Goal: Navigation & Orientation: Understand site structure

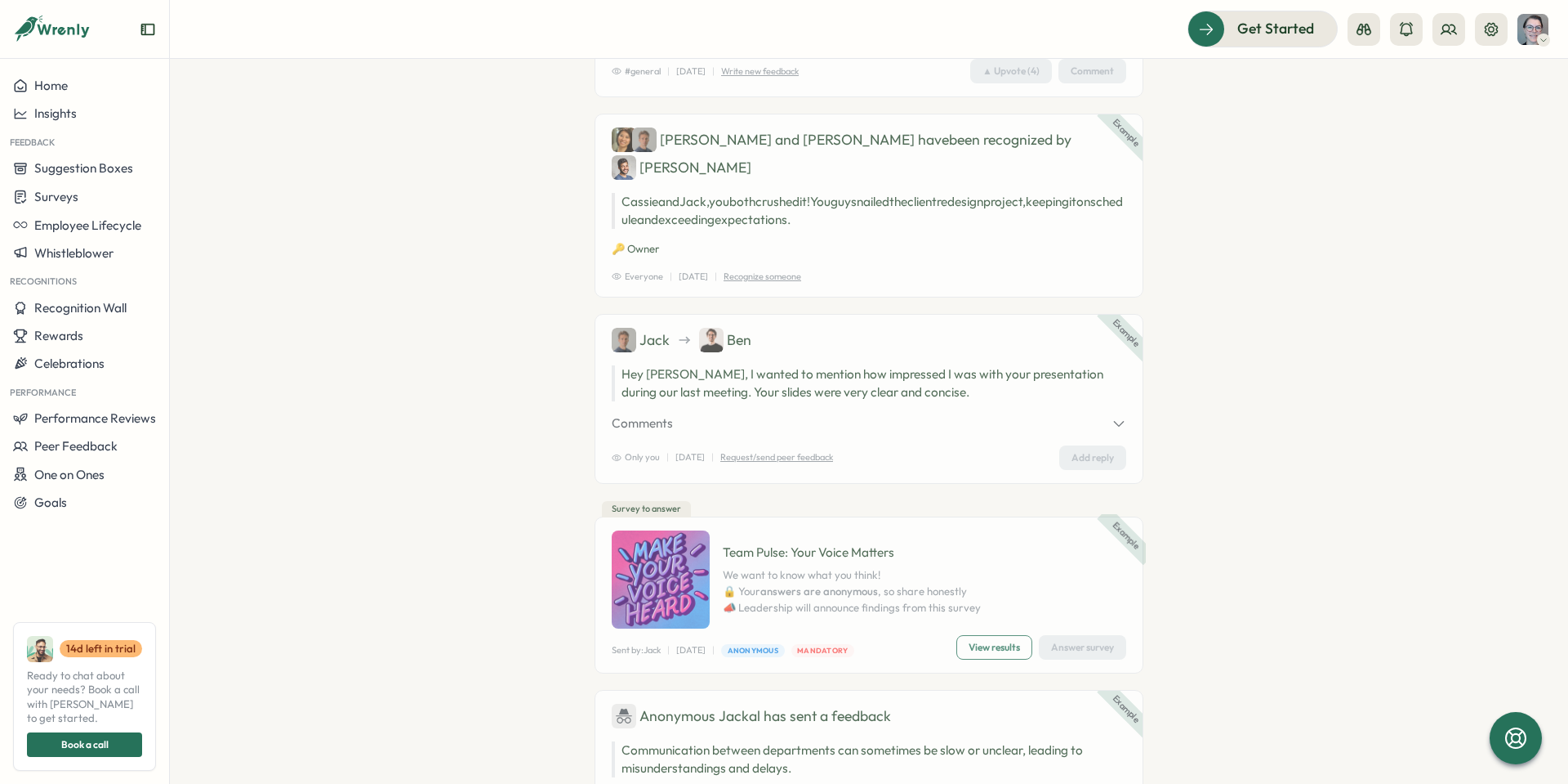
scroll to position [163, 0]
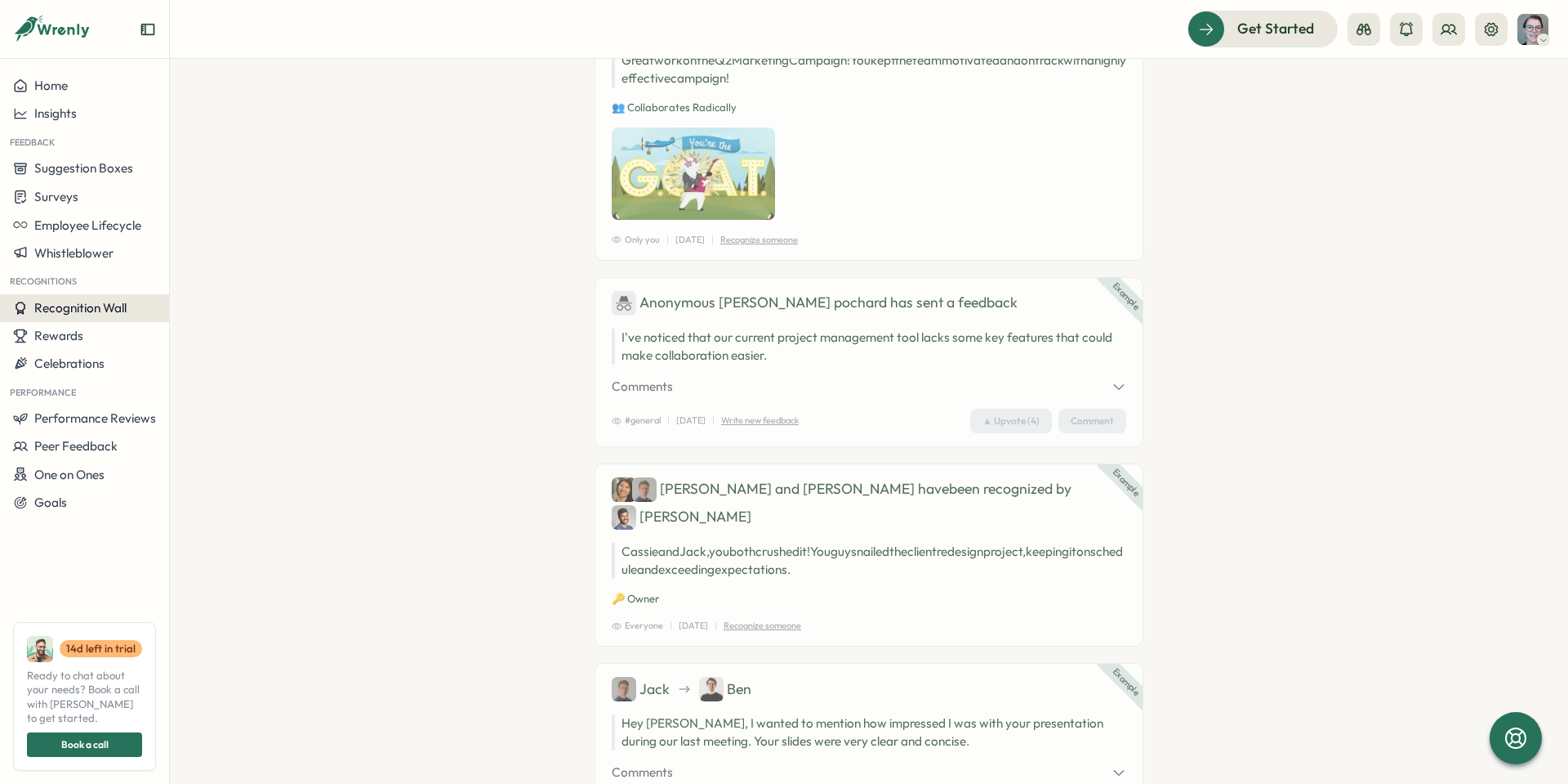
click at [63, 297] on button "Recognition Wall" at bounding box center [84, 308] width 169 height 28
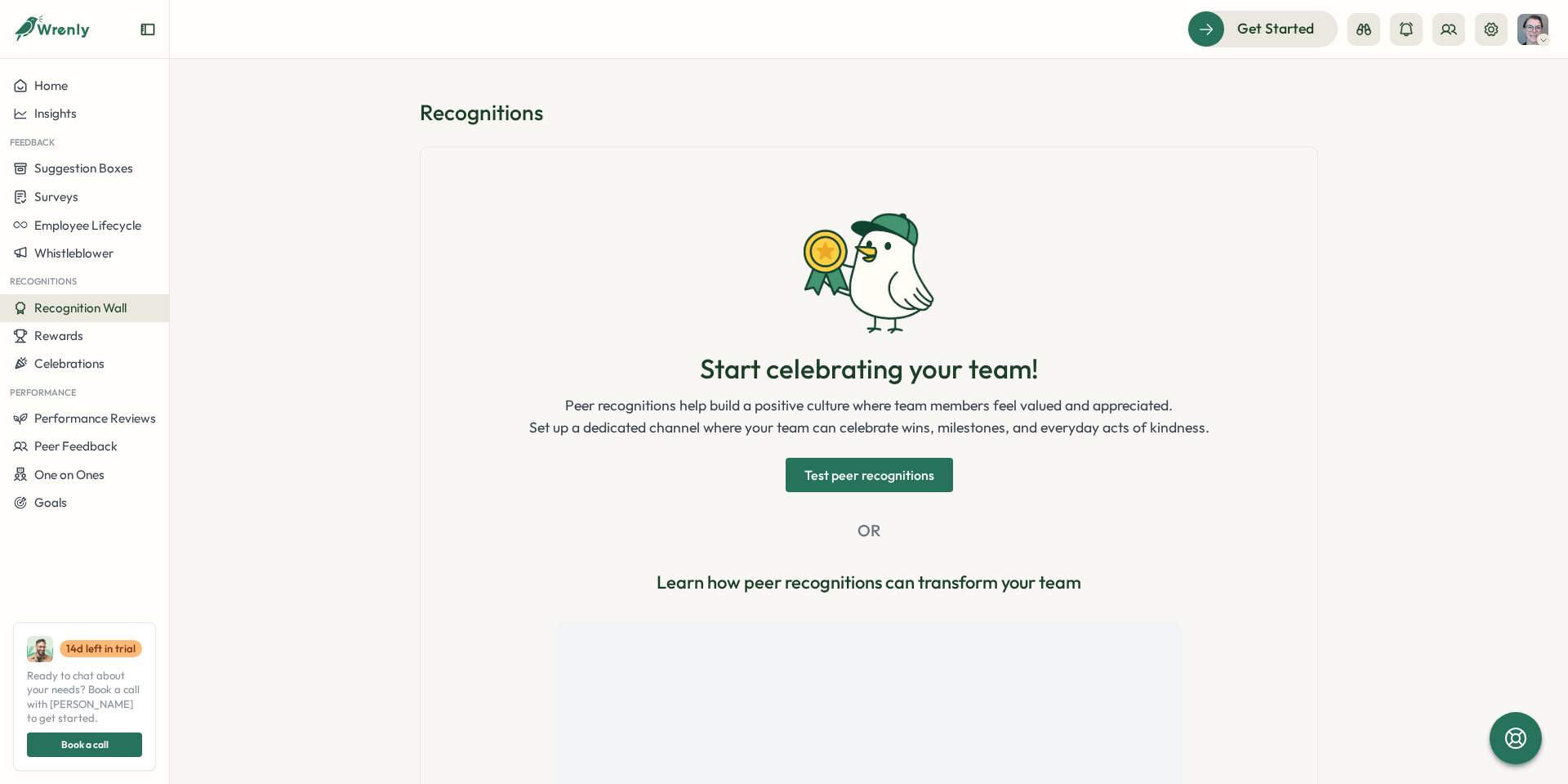
click at [866, 474] on span "Test peer recognitions" at bounding box center [870, 475] width 130 height 33
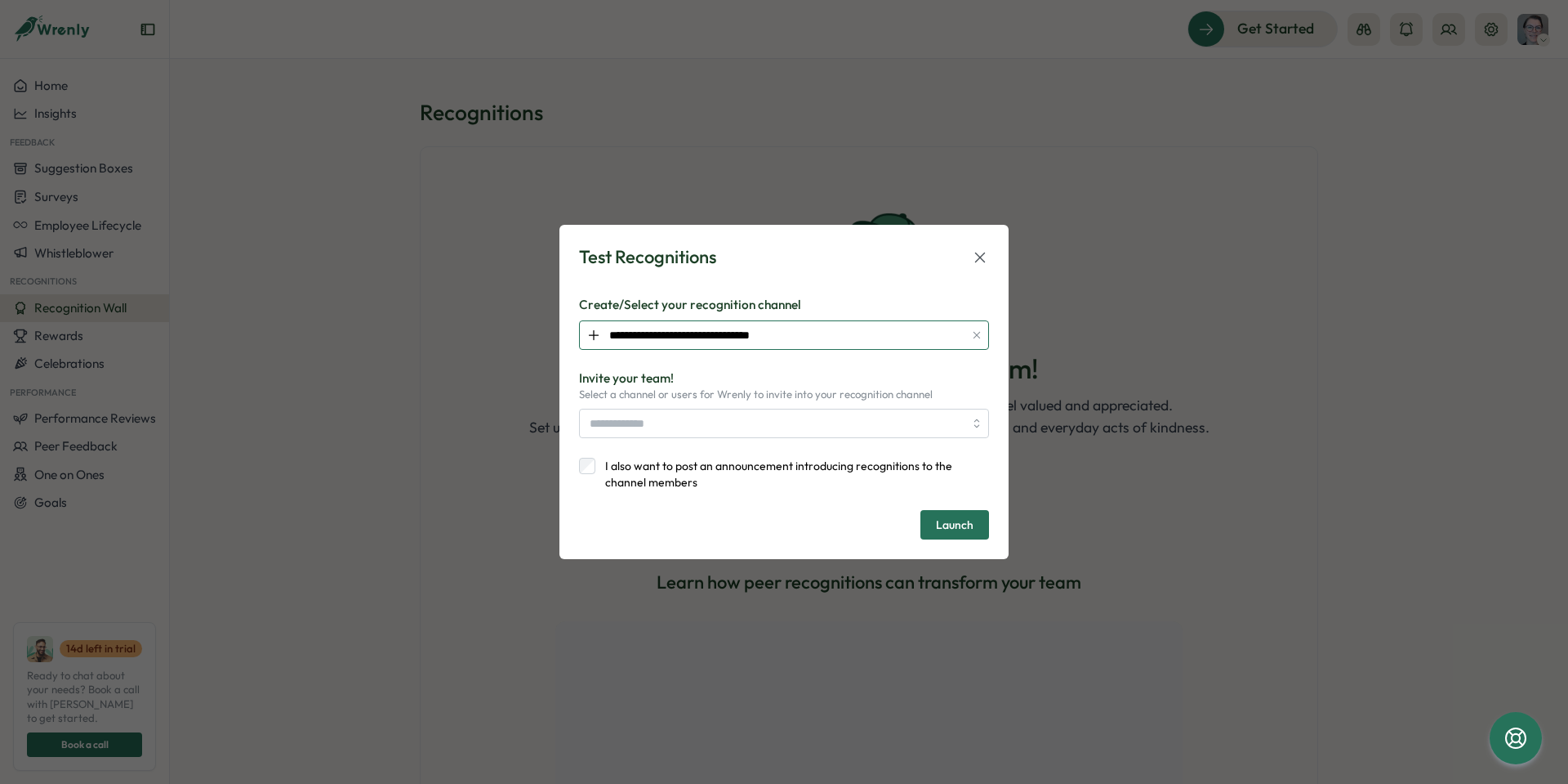
click at [725, 329] on input "**********" at bounding box center [784, 335] width 410 height 30
click at [853, 268] on div "Test Recognitions" at bounding box center [784, 257] width 410 height 25
click at [711, 335] on input "**********" at bounding box center [784, 335] width 410 height 30
click at [858, 282] on div "**********" at bounding box center [784, 391] width 410 height 294
click at [979, 258] on icon at bounding box center [980, 257] width 10 height 10
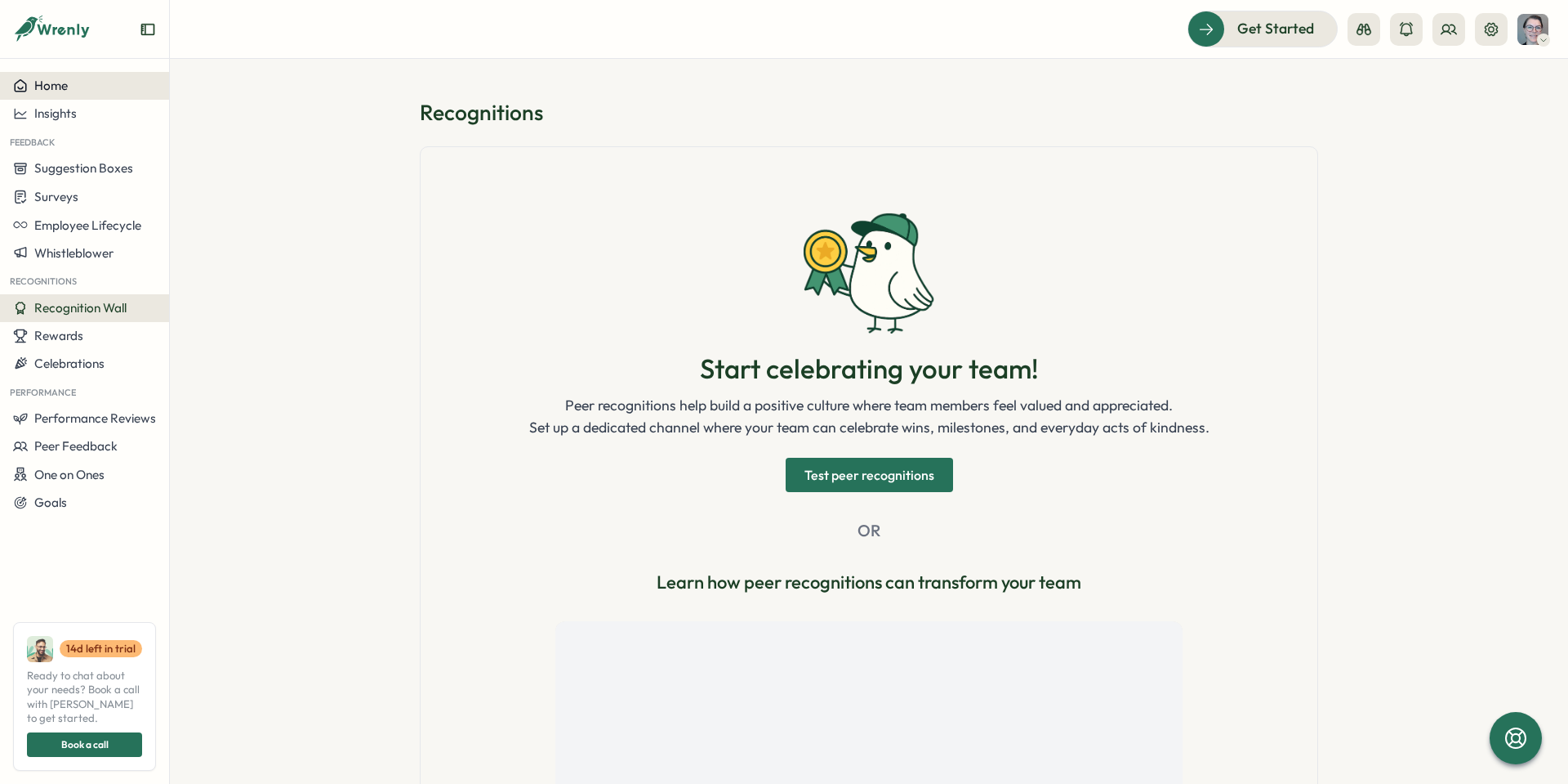
click at [80, 86] on div "Home" at bounding box center [84, 86] width 143 height 15
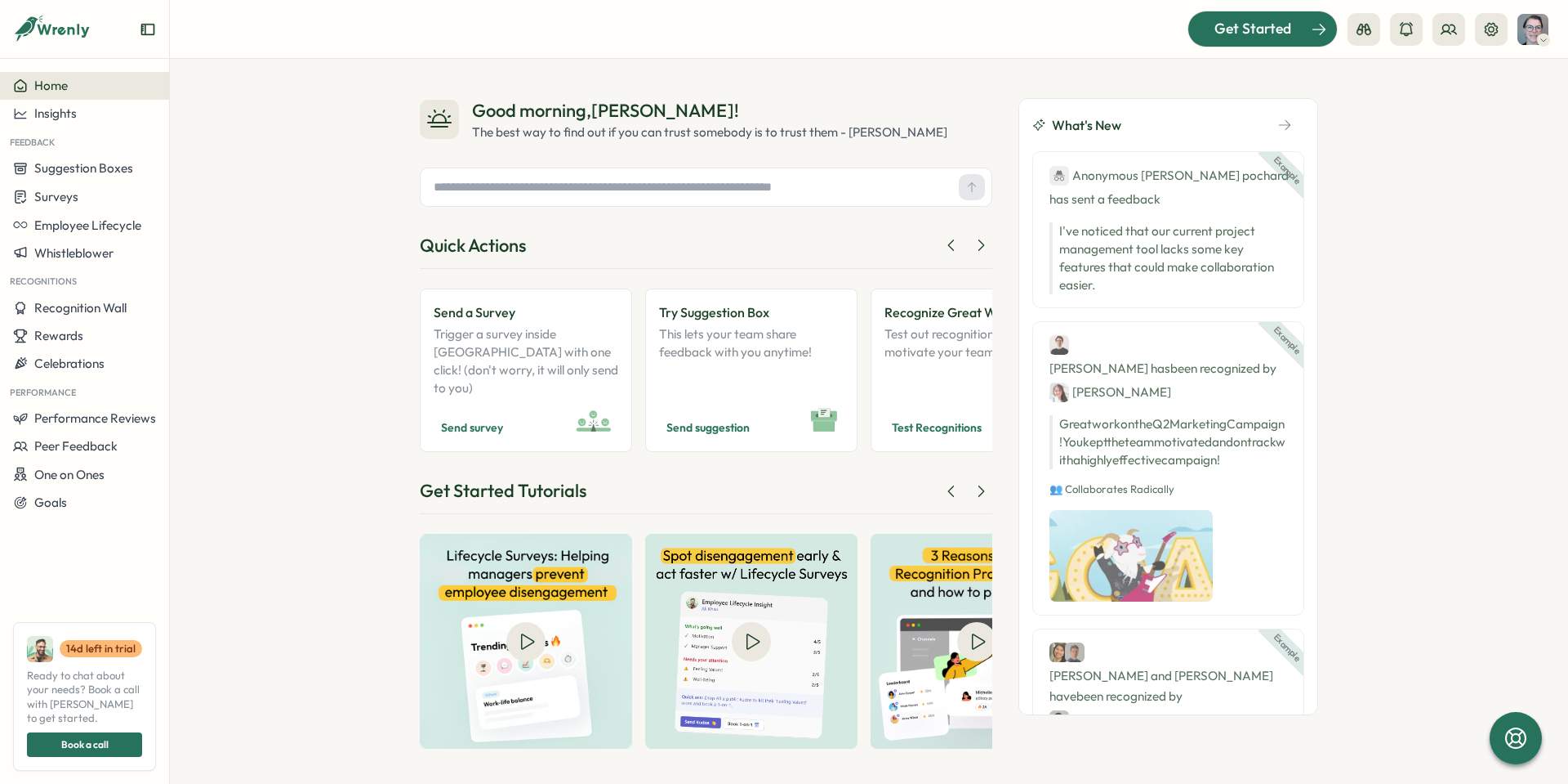
click at [1243, 28] on span "Get Started" at bounding box center [1253, 29] width 77 height 21
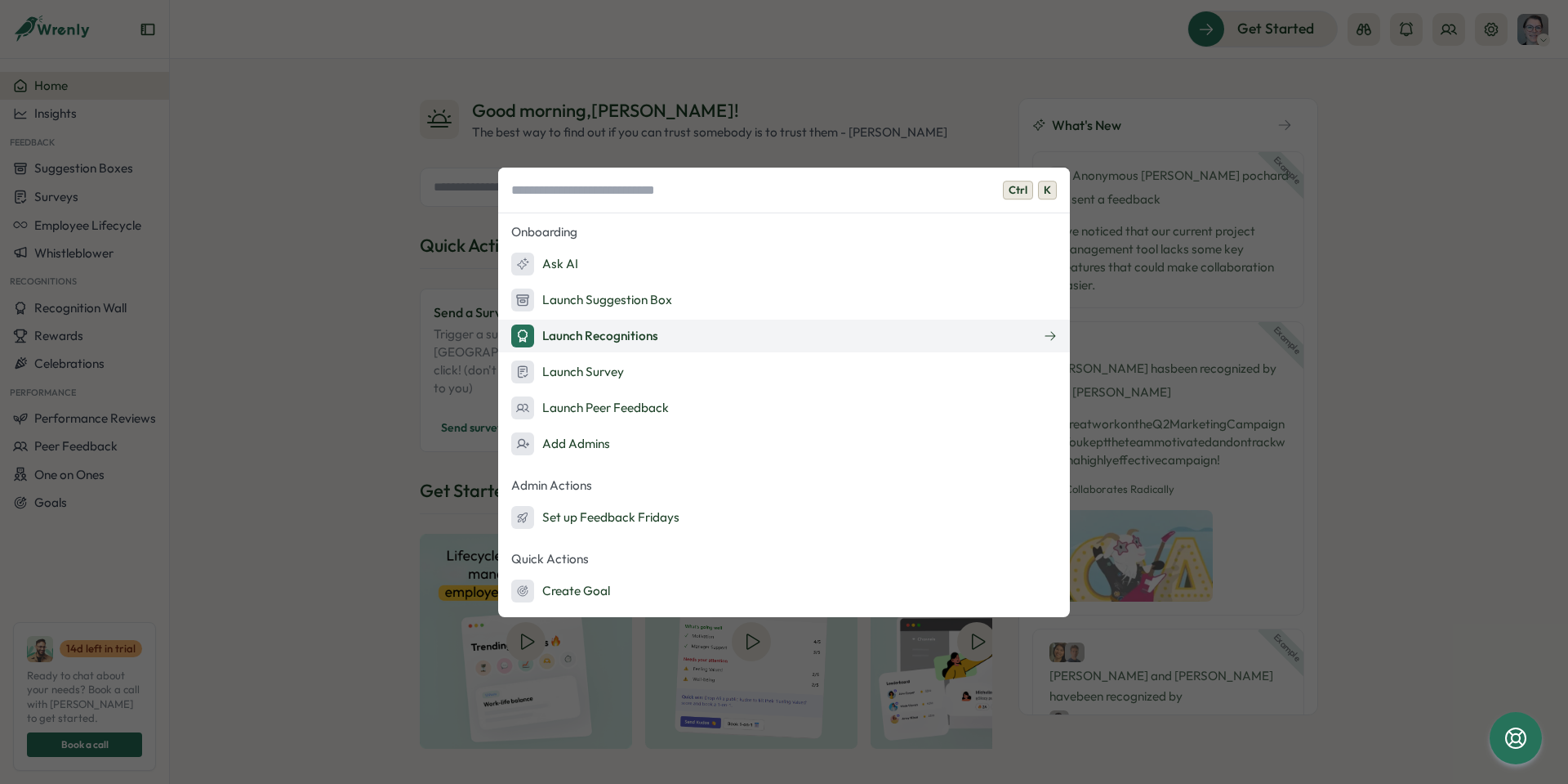
click at [620, 333] on div "Launch Recognitions" at bounding box center [584, 336] width 147 height 23
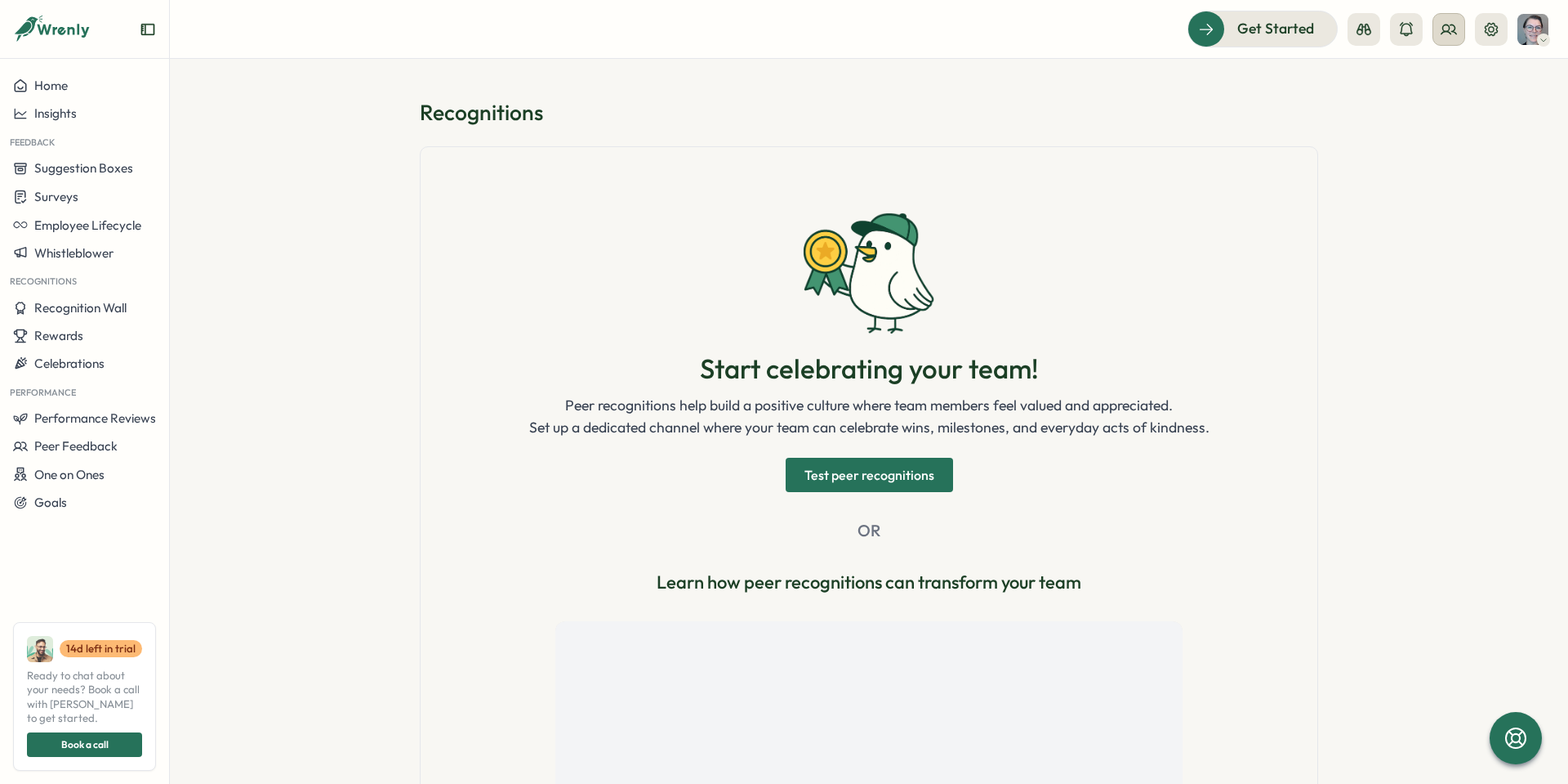
click at [1445, 26] on icon at bounding box center [1449, 30] width 16 height 16
click at [1498, 25] on icon at bounding box center [1492, 30] width 16 height 16
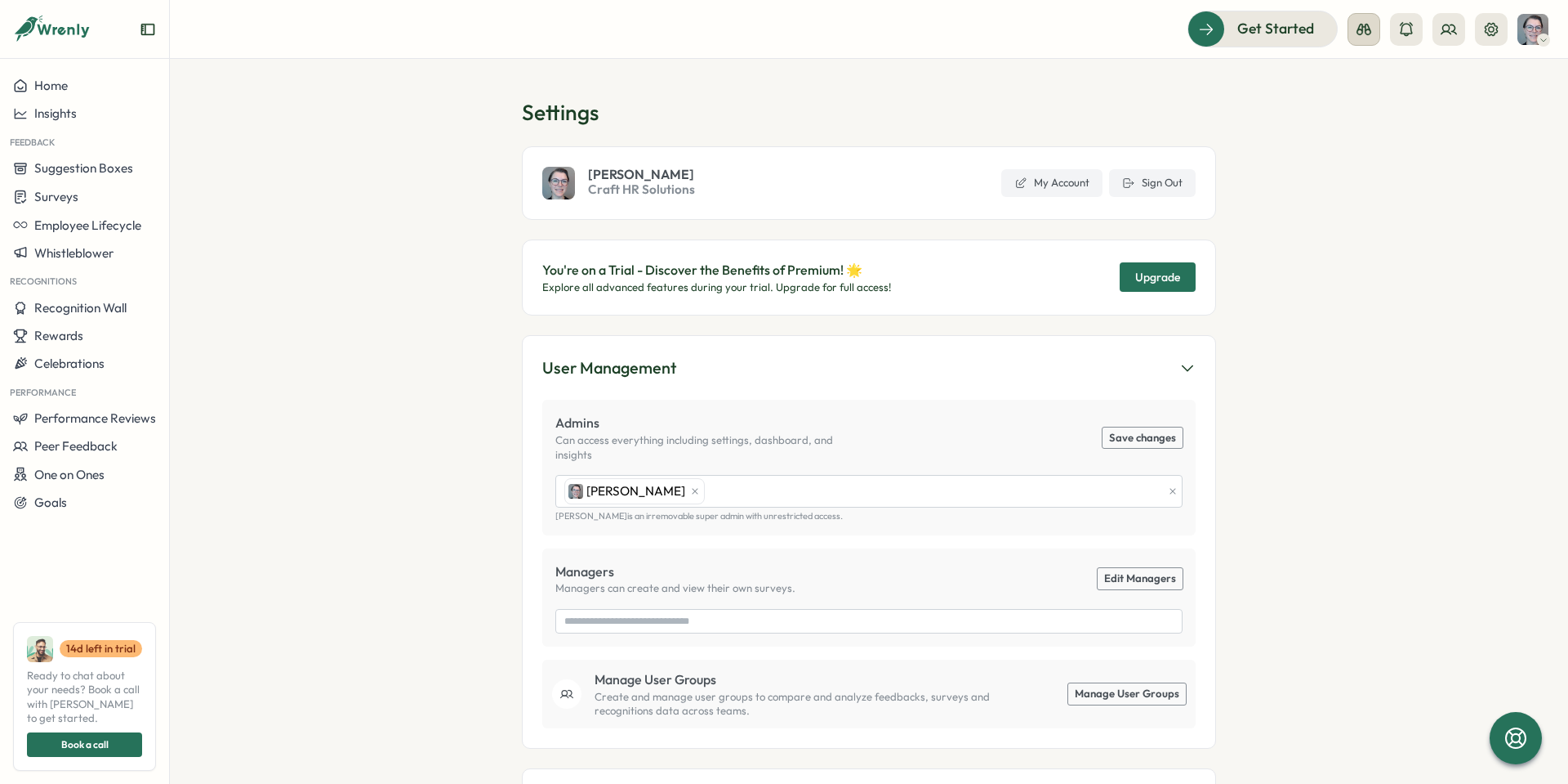
click at [1370, 25] on icon at bounding box center [1364, 30] width 16 height 16
click at [1352, 154] on div "Employee View" at bounding box center [1364, 149] width 111 height 18
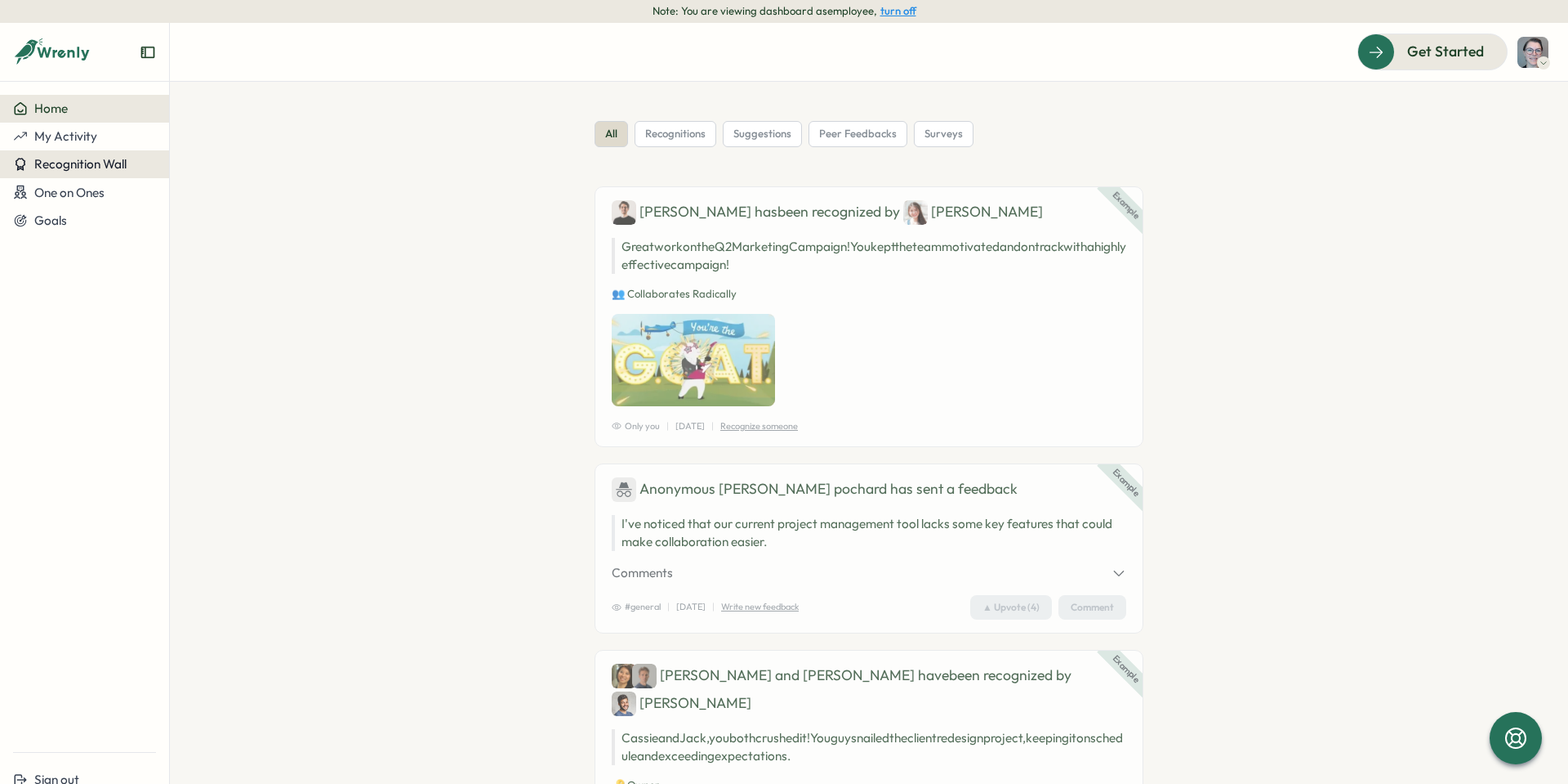
click at [124, 168] on span "Recognition Wall" at bounding box center [80, 163] width 93 height 16
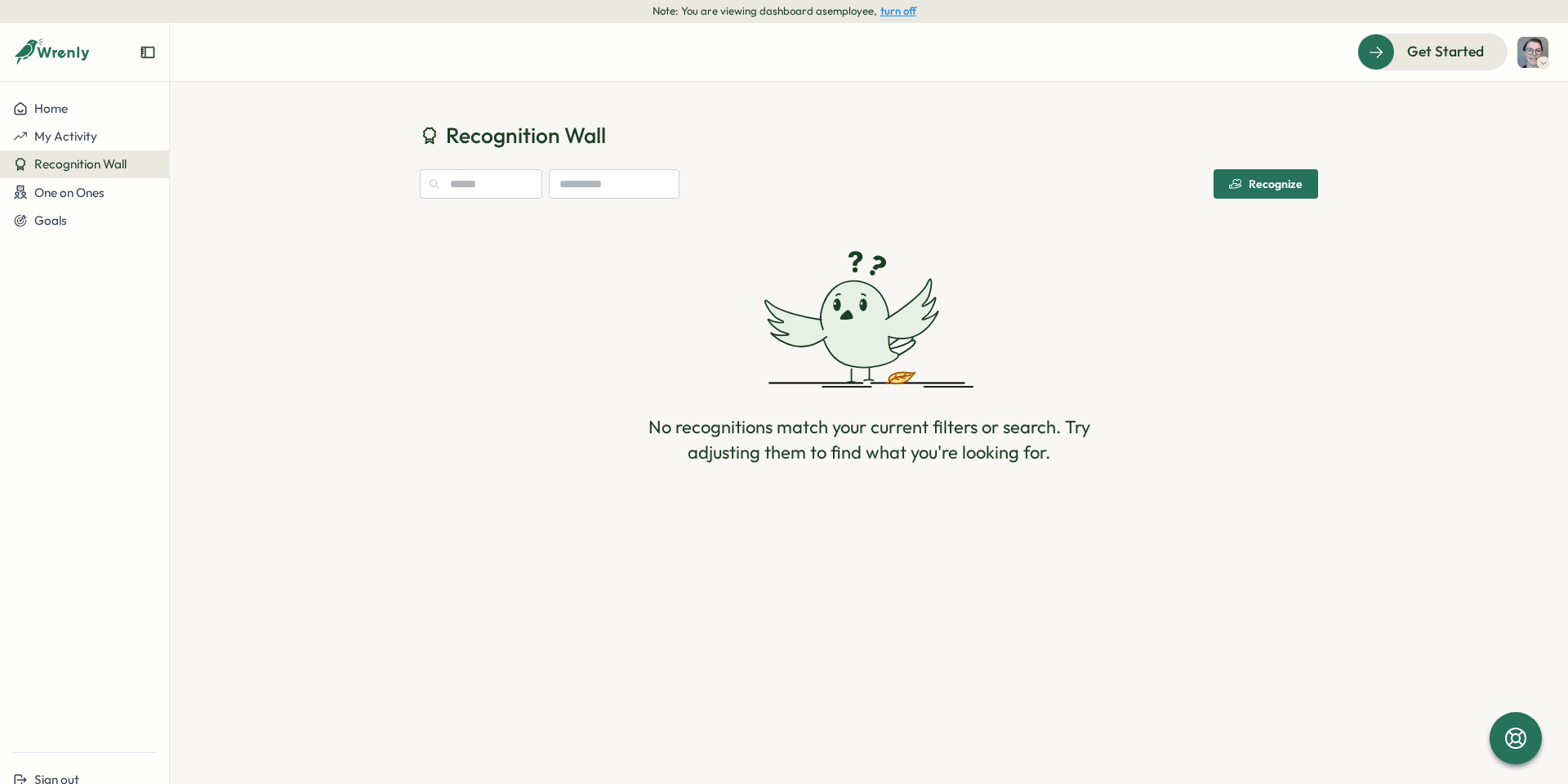
click at [1268, 184] on div "Recognize" at bounding box center [1266, 184] width 74 height 13
click at [1457, 134] on div "Recognition Wall Recognize No recognitions match your current filters or search…" at bounding box center [869, 309] width 1398 height 455
click at [1111, 142] on h1 "Recognition Wall" at bounding box center [869, 134] width 898 height 29
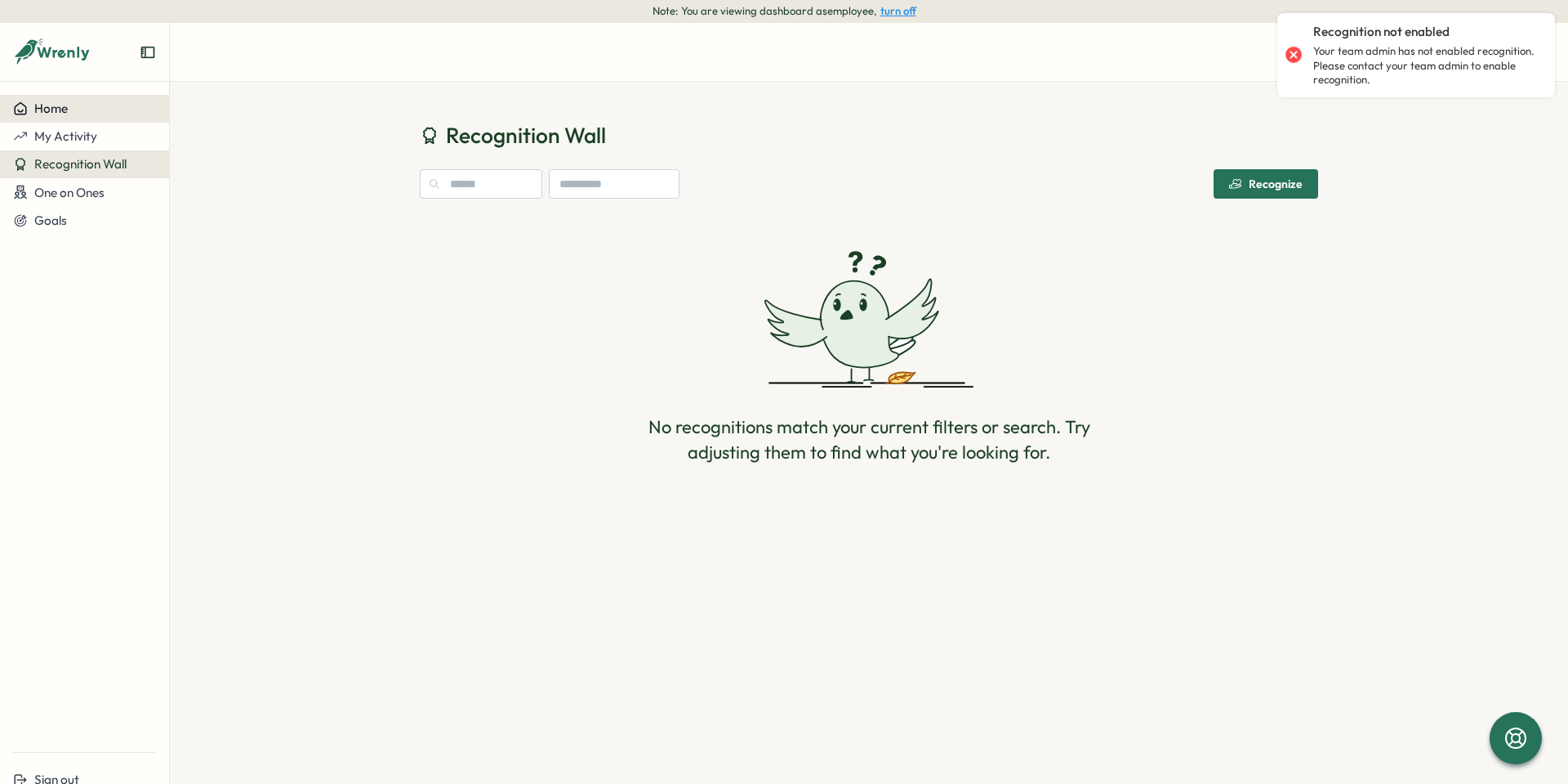
click at [69, 107] on div "Home" at bounding box center [84, 109] width 143 height 15
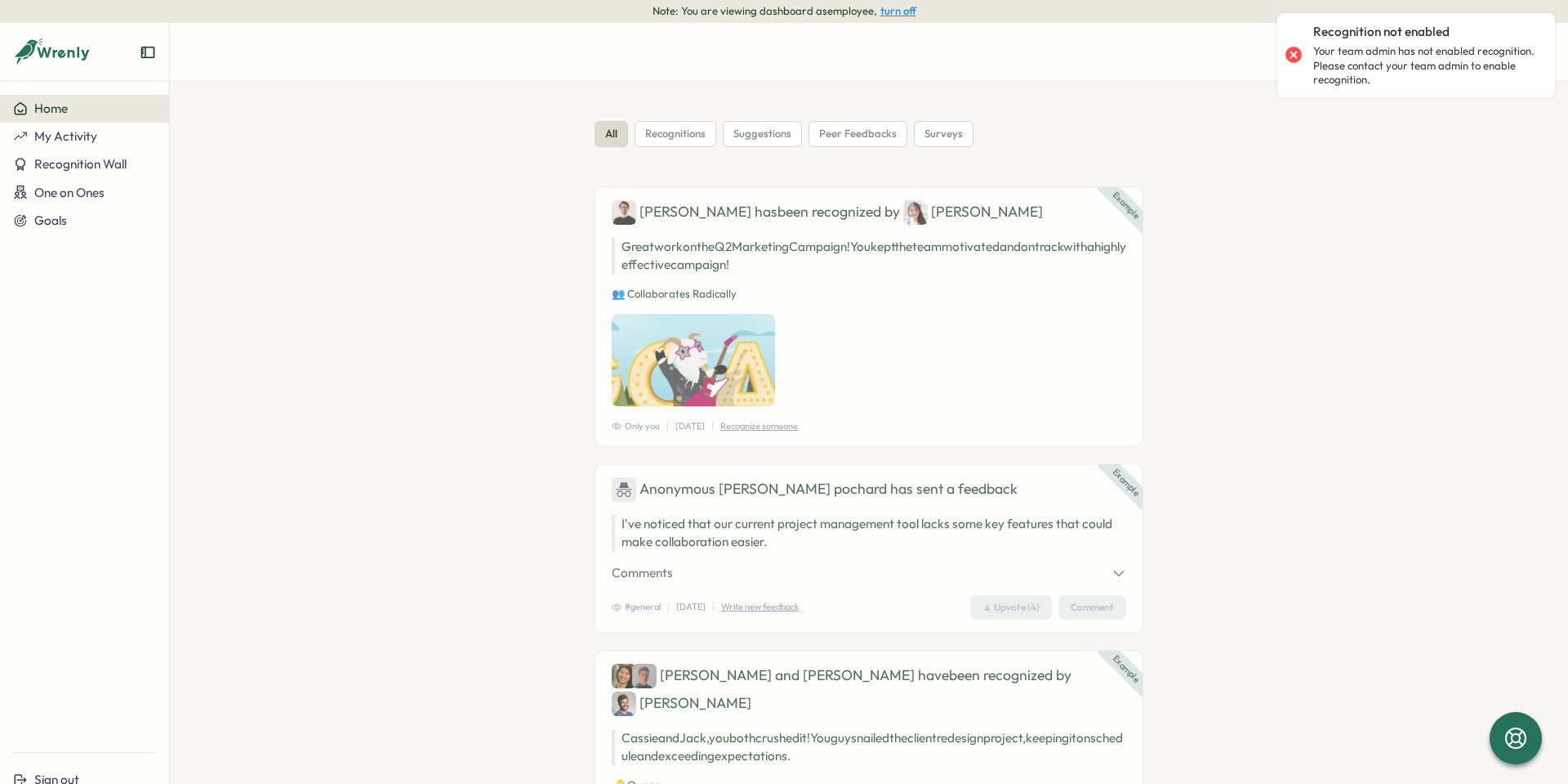
drag, startPoint x: 1449, startPoint y: 183, endPoint x: 1435, endPoint y: 175, distance: 16.1
click at [1448, 183] on section "all recognitions suggestions peer feedbacks surveys Example Ben has been recogn…" at bounding box center [869, 433] width 1398 height 702
click at [1294, 52] on div at bounding box center [1294, 55] width 23 height 23
click at [1503, 153] on section "all recognitions suggestions peer feedbacks surveys Example Ben has been recogn…" at bounding box center [869, 433] width 1398 height 702
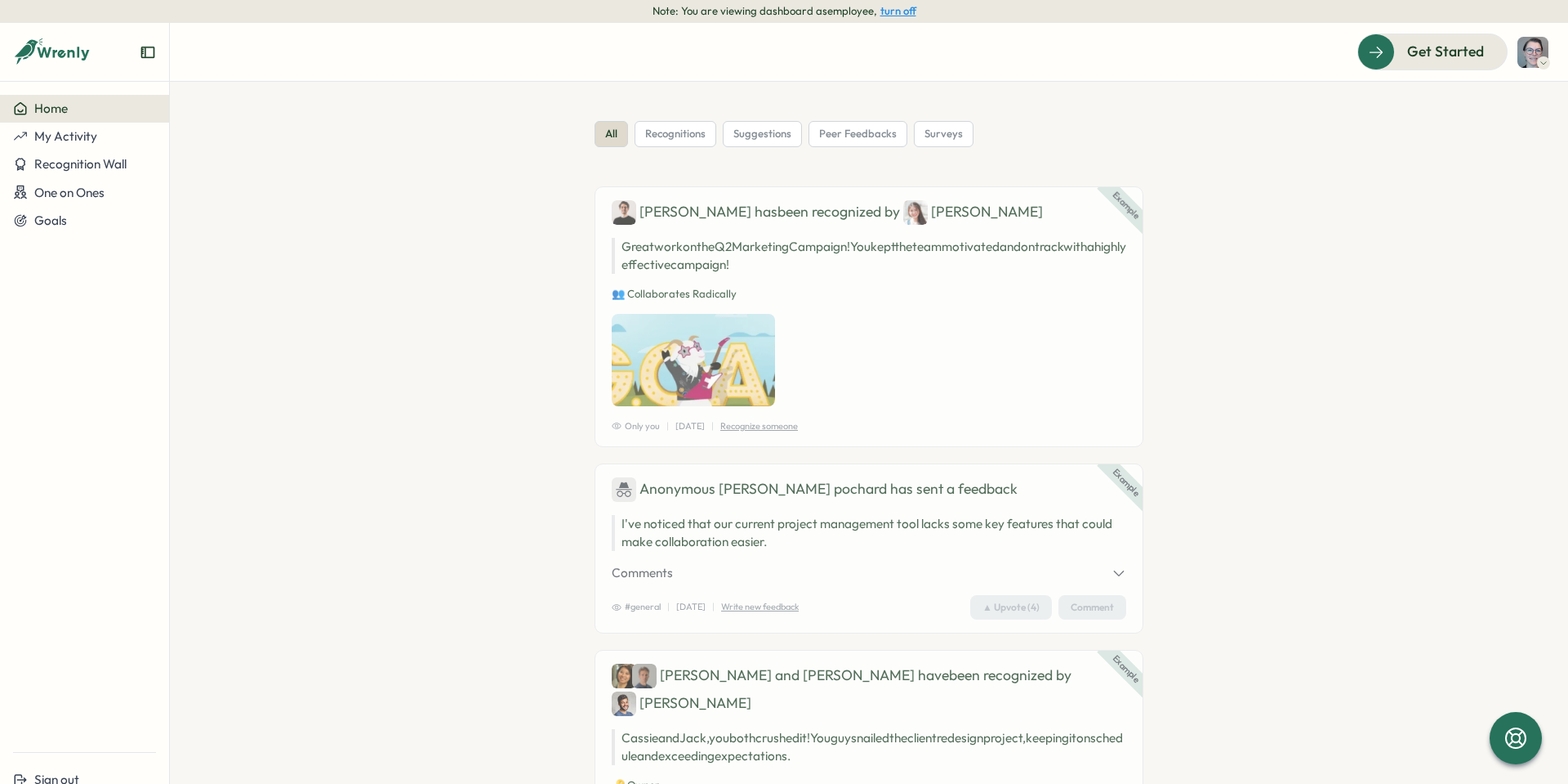
click at [906, 8] on button "turn off" at bounding box center [898, 11] width 36 height 12
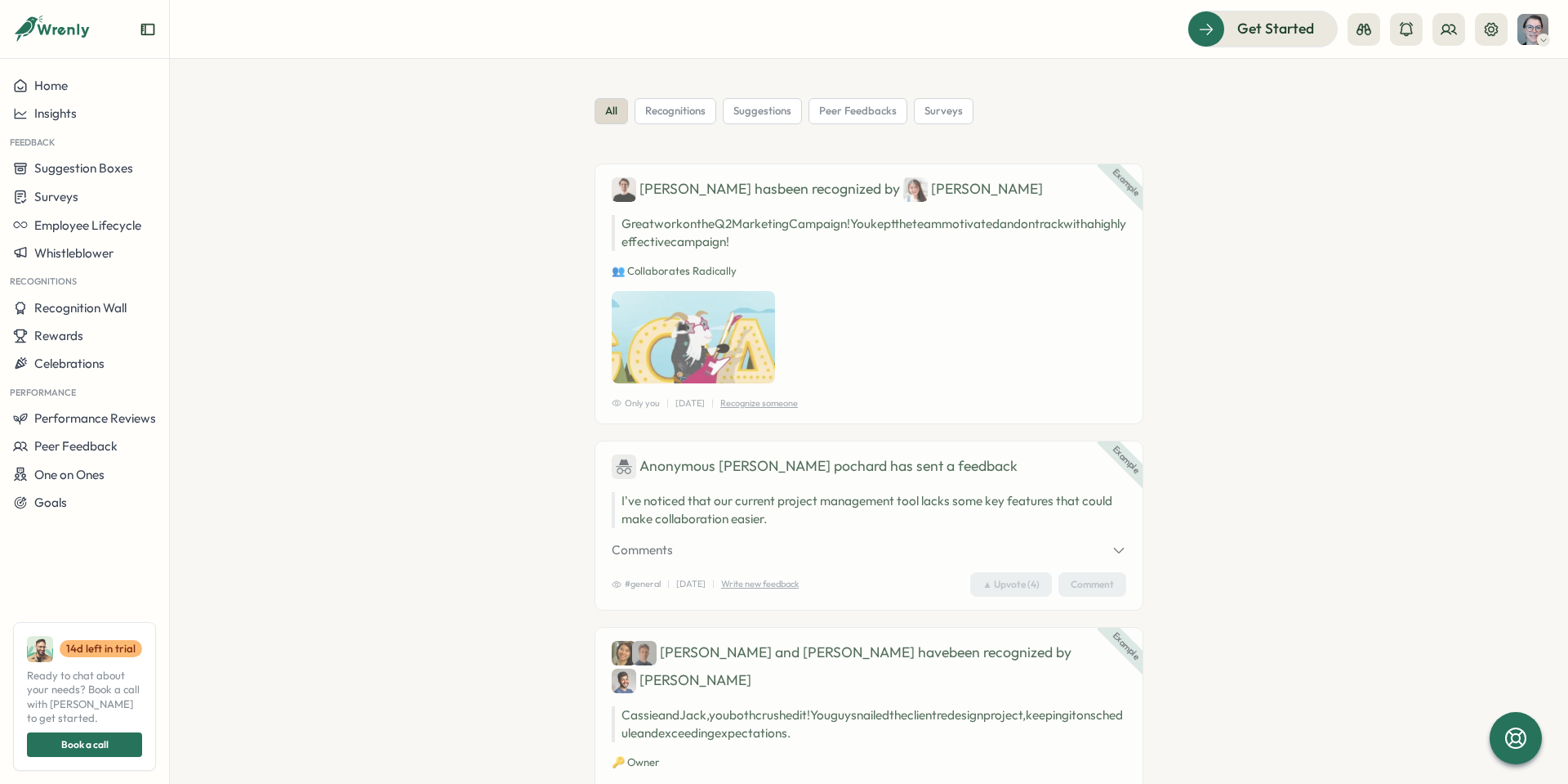
click at [1544, 39] on icon at bounding box center [1543, 40] width 8 height 13
click at [1494, 28] on icon at bounding box center [1492, 30] width 16 height 16
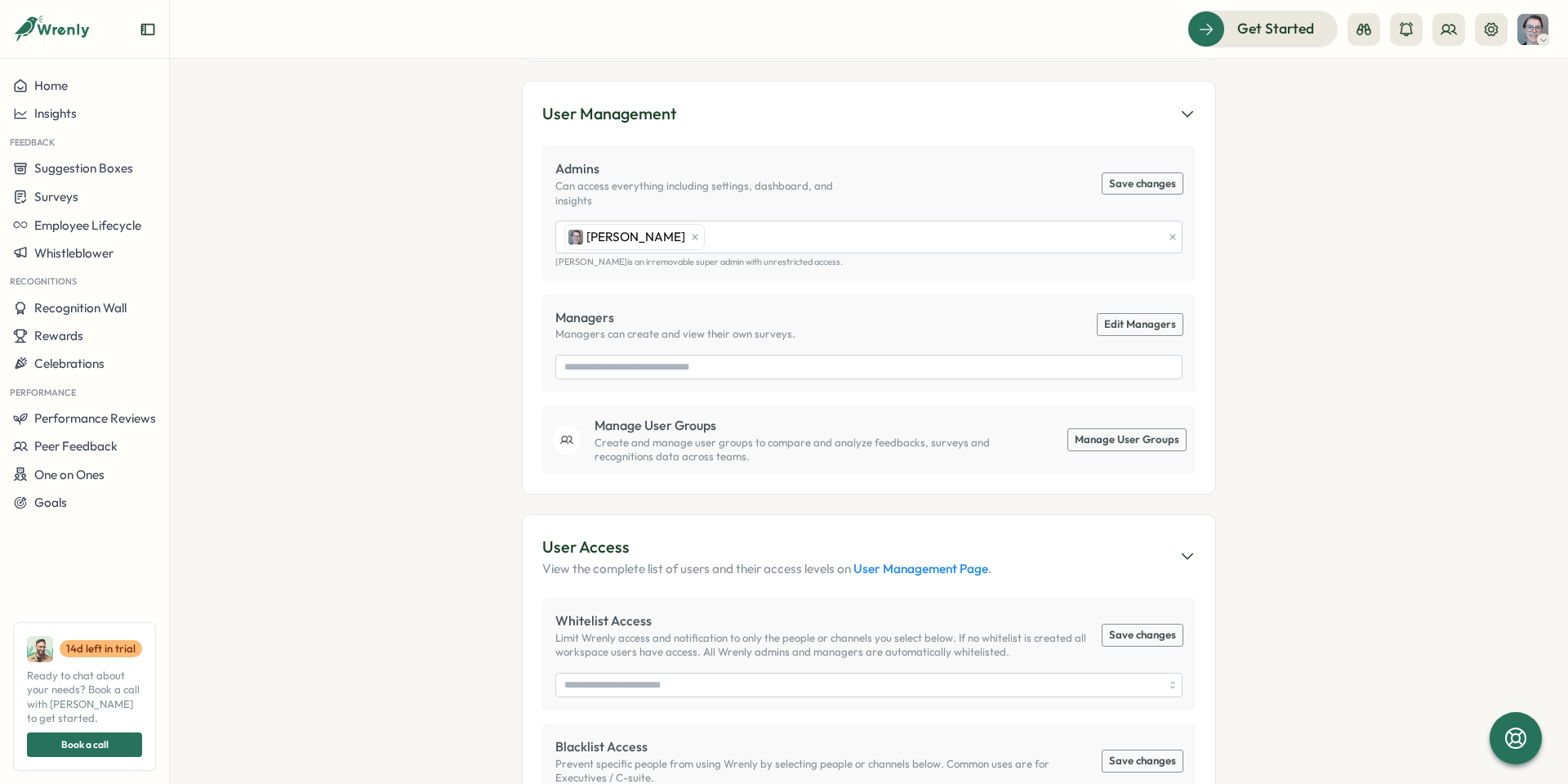
scroll to position [490, 0]
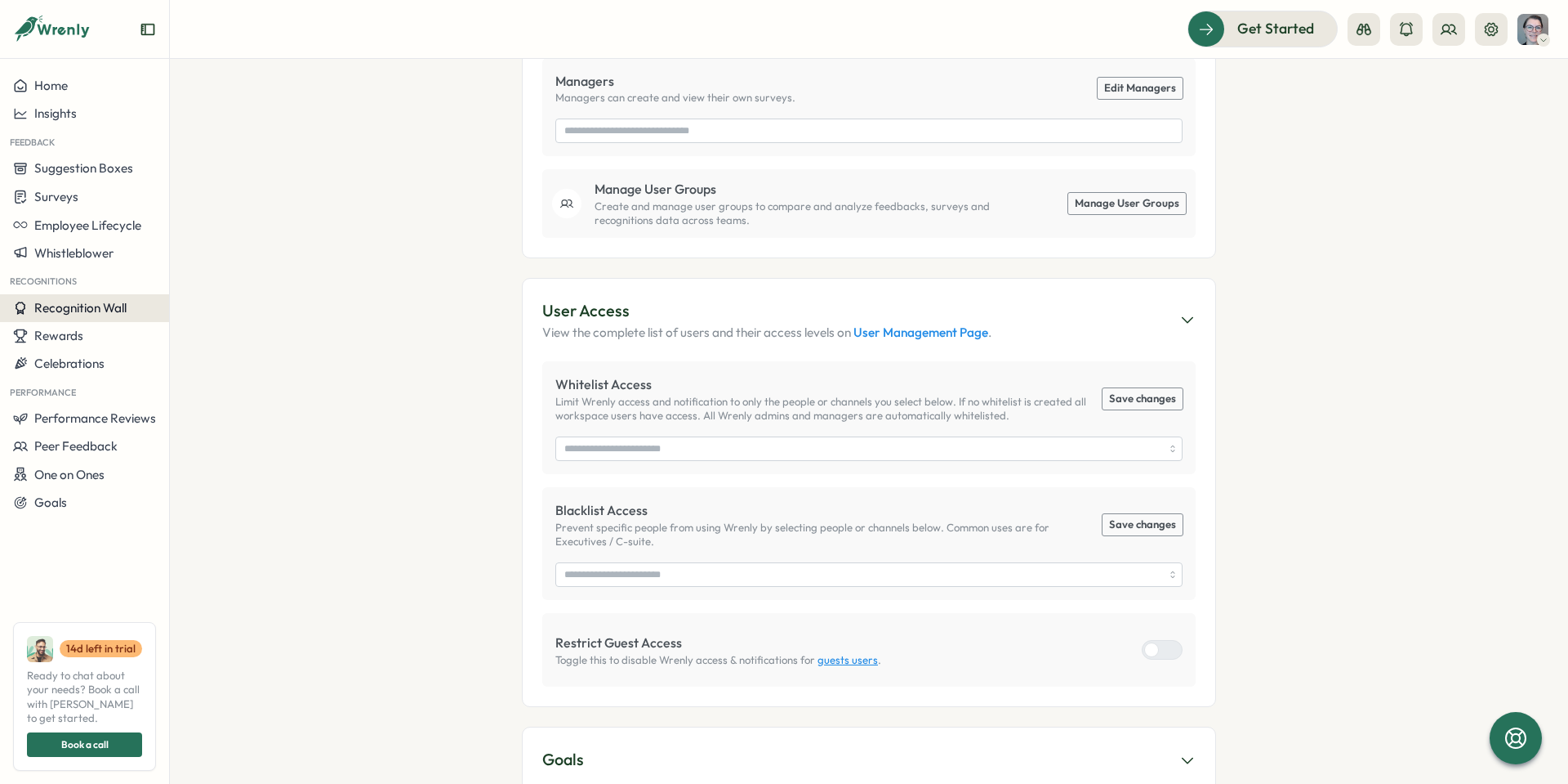
click at [84, 310] on span "Recognition Wall" at bounding box center [80, 308] width 93 height 16
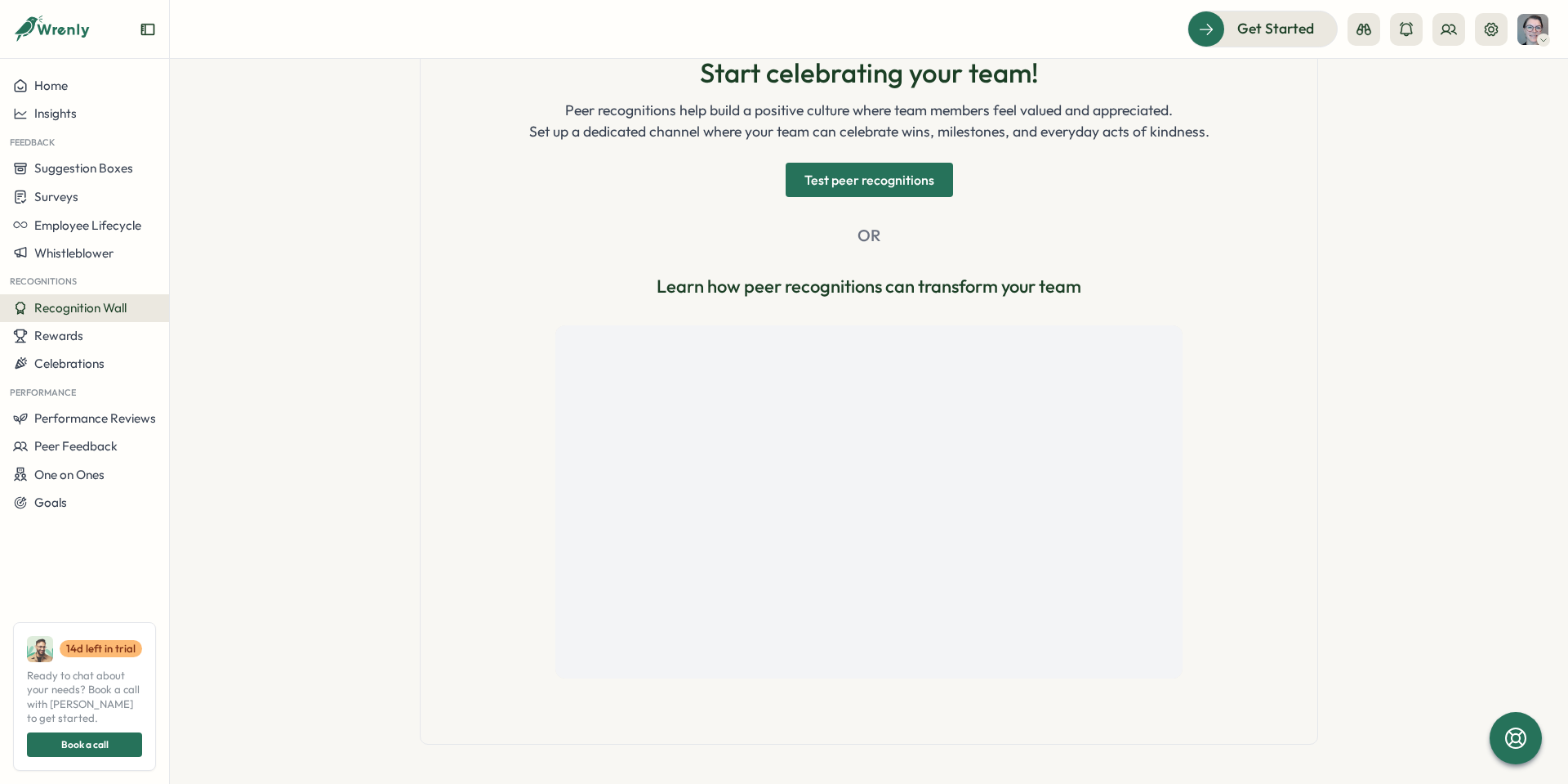
scroll to position [296, 0]
click at [80, 93] on button "Home" at bounding box center [84, 86] width 169 height 28
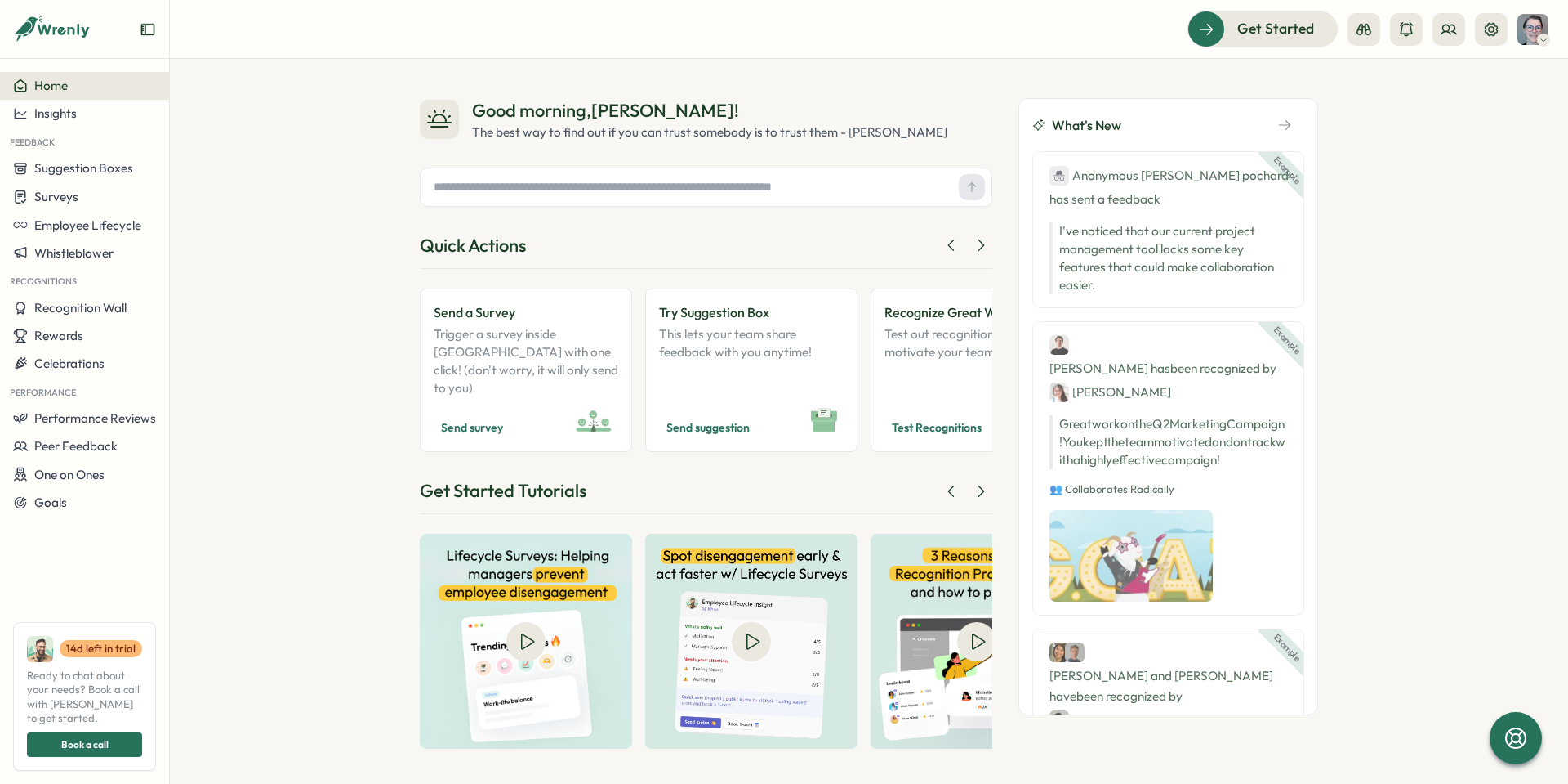
click at [1231, 186] on div "Anonymous Baer's pochard has sent a feedback" at bounding box center [1169, 187] width 238 height 44
click at [945, 345] on p "Test out recognitions that motivate your team." at bounding box center [976, 362] width 184 height 72
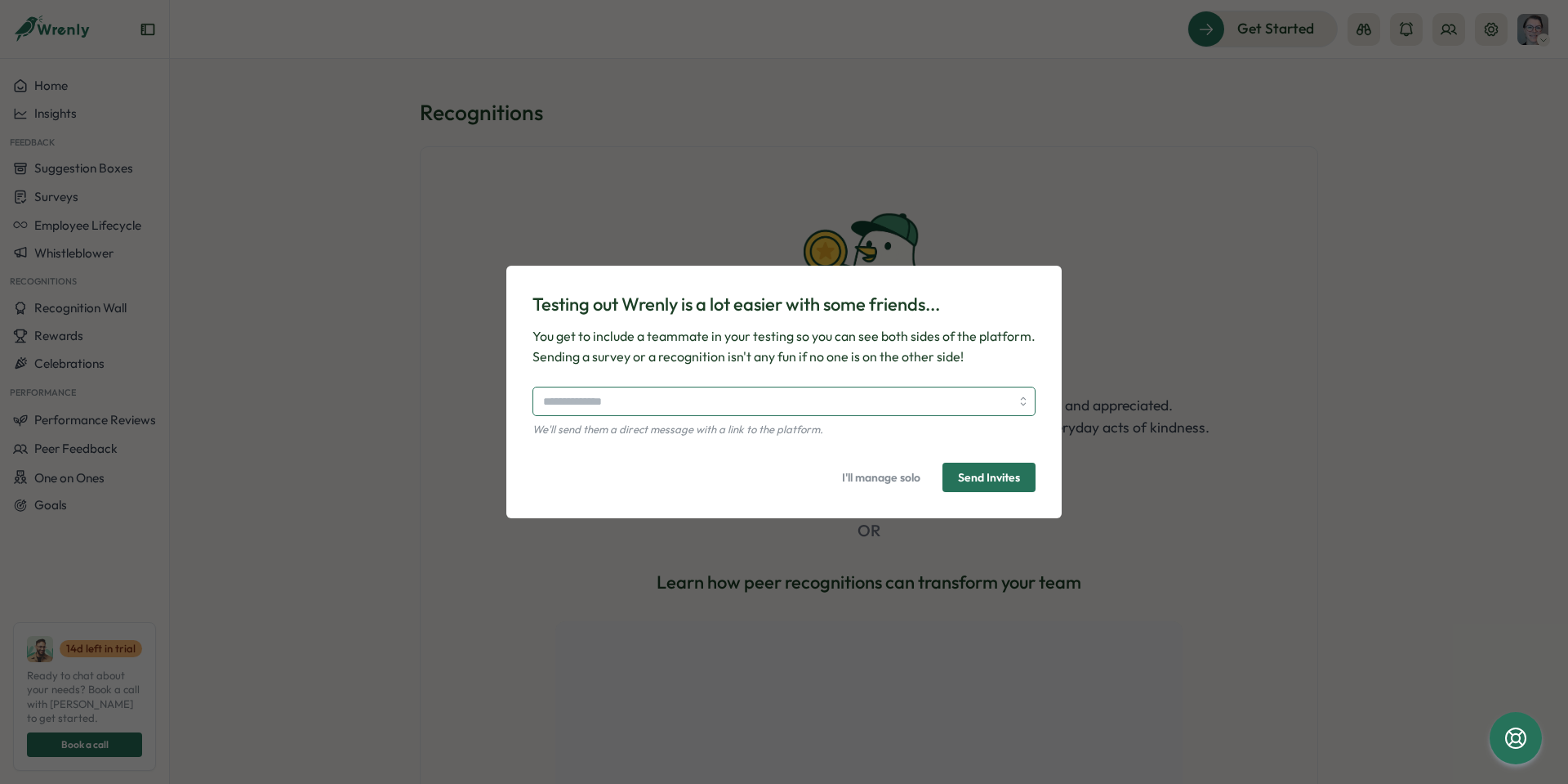
click at [665, 403] on input "search" at bounding box center [777, 401] width 467 height 28
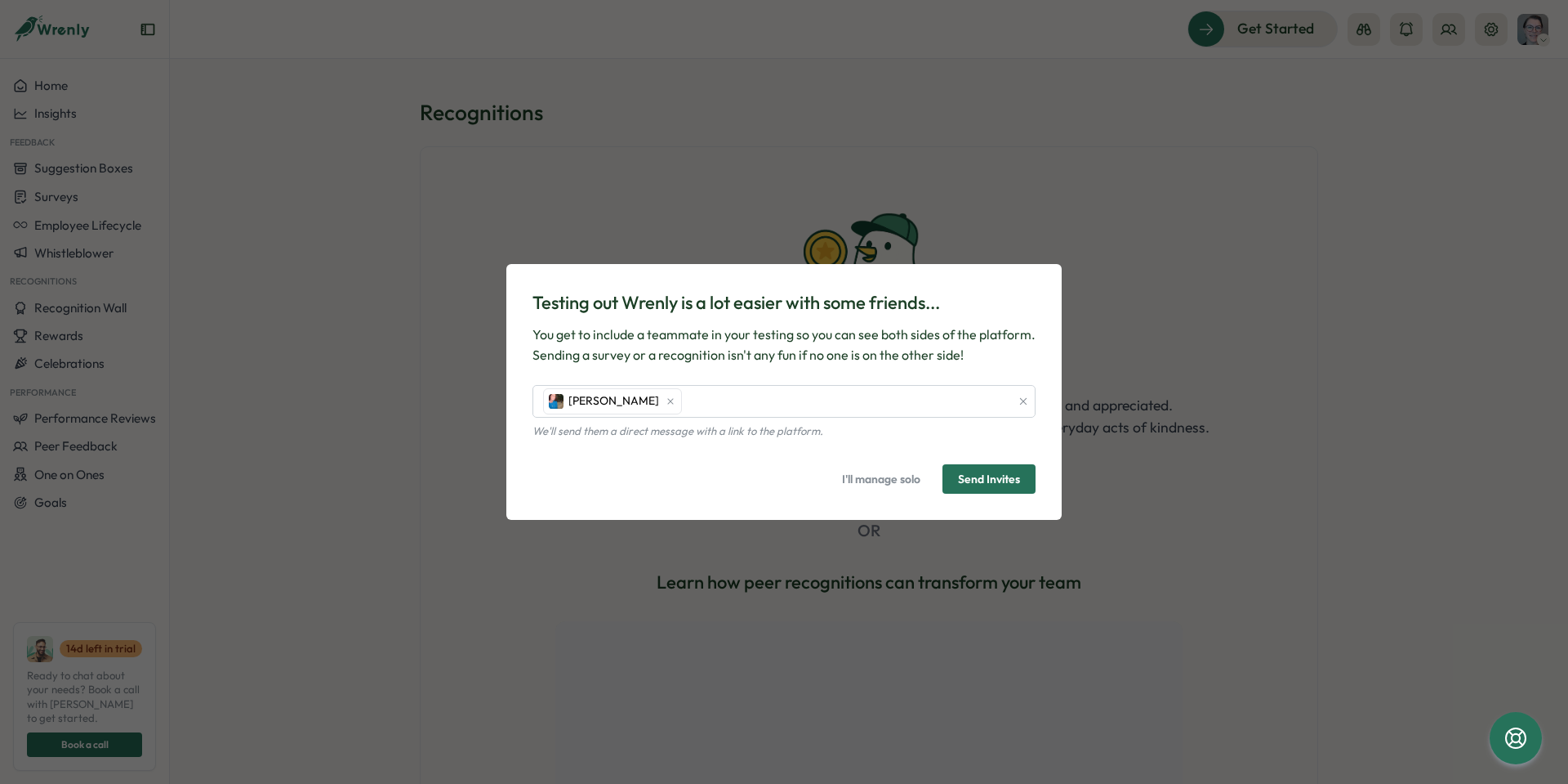
click at [989, 324] on div "Testing out Wrenly is a lot easier with some friends... You get to include a te…" at bounding box center [784, 328] width 503 height 75
click at [863, 485] on span "I'll manage solo" at bounding box center [881, 479] width 79 height 28
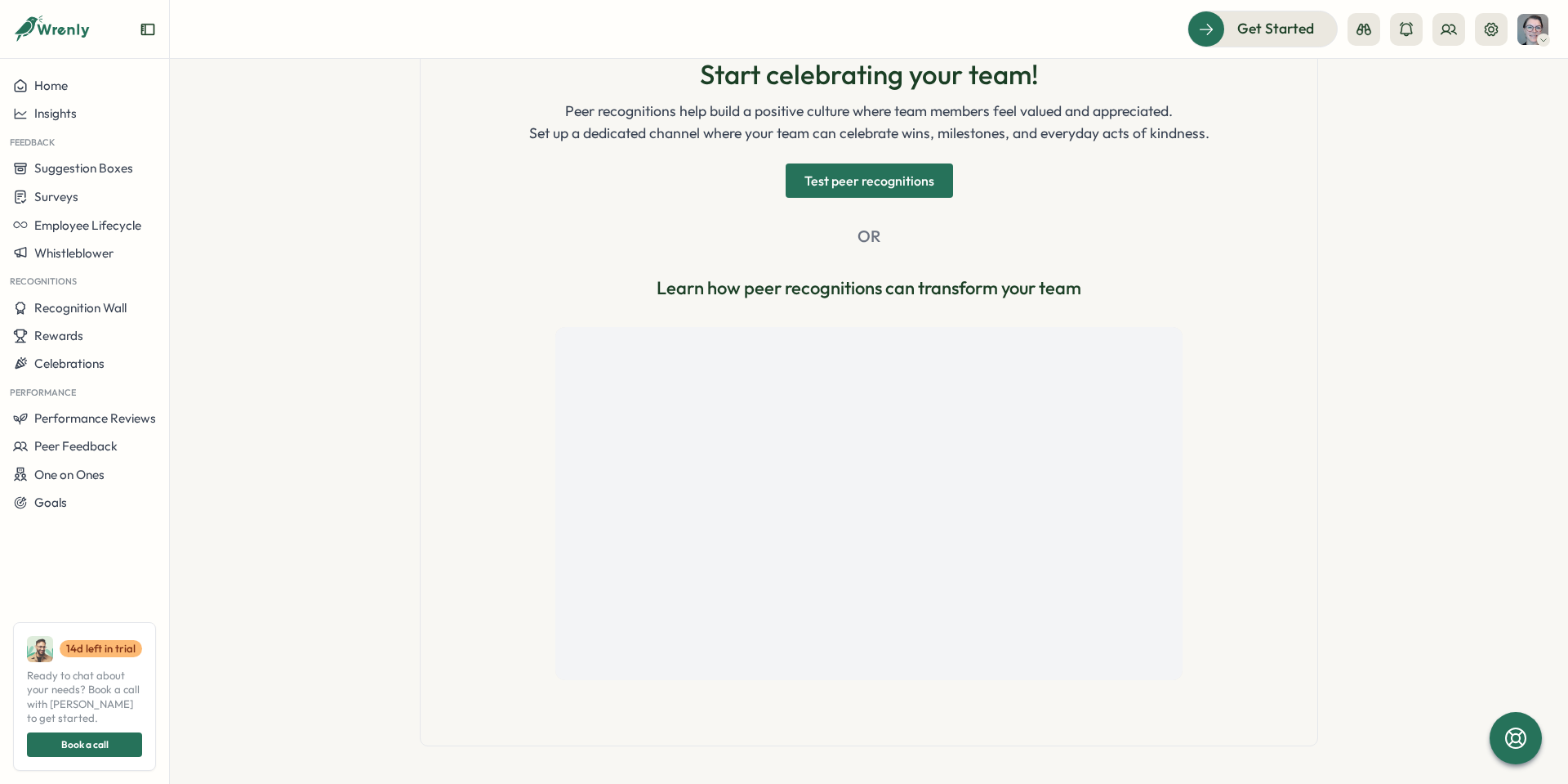
scroll to position [296, 0]
click at [81, 363] on span "Celebrations" at bounding box center [70, 362] width 70 height 16
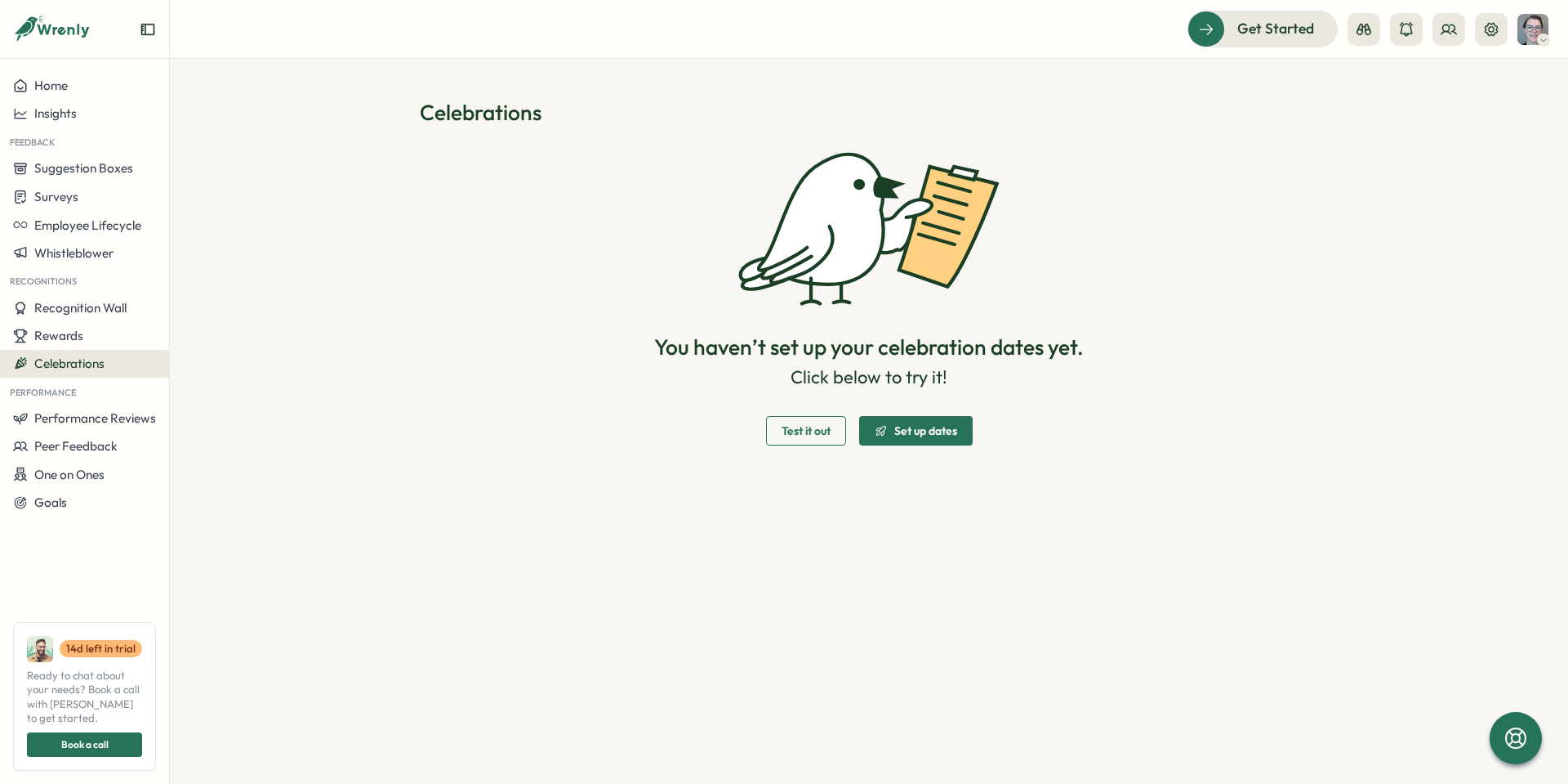
click at [911, 429] on span "Set up dates" at bounding box center [925, 431] width 63 height 11
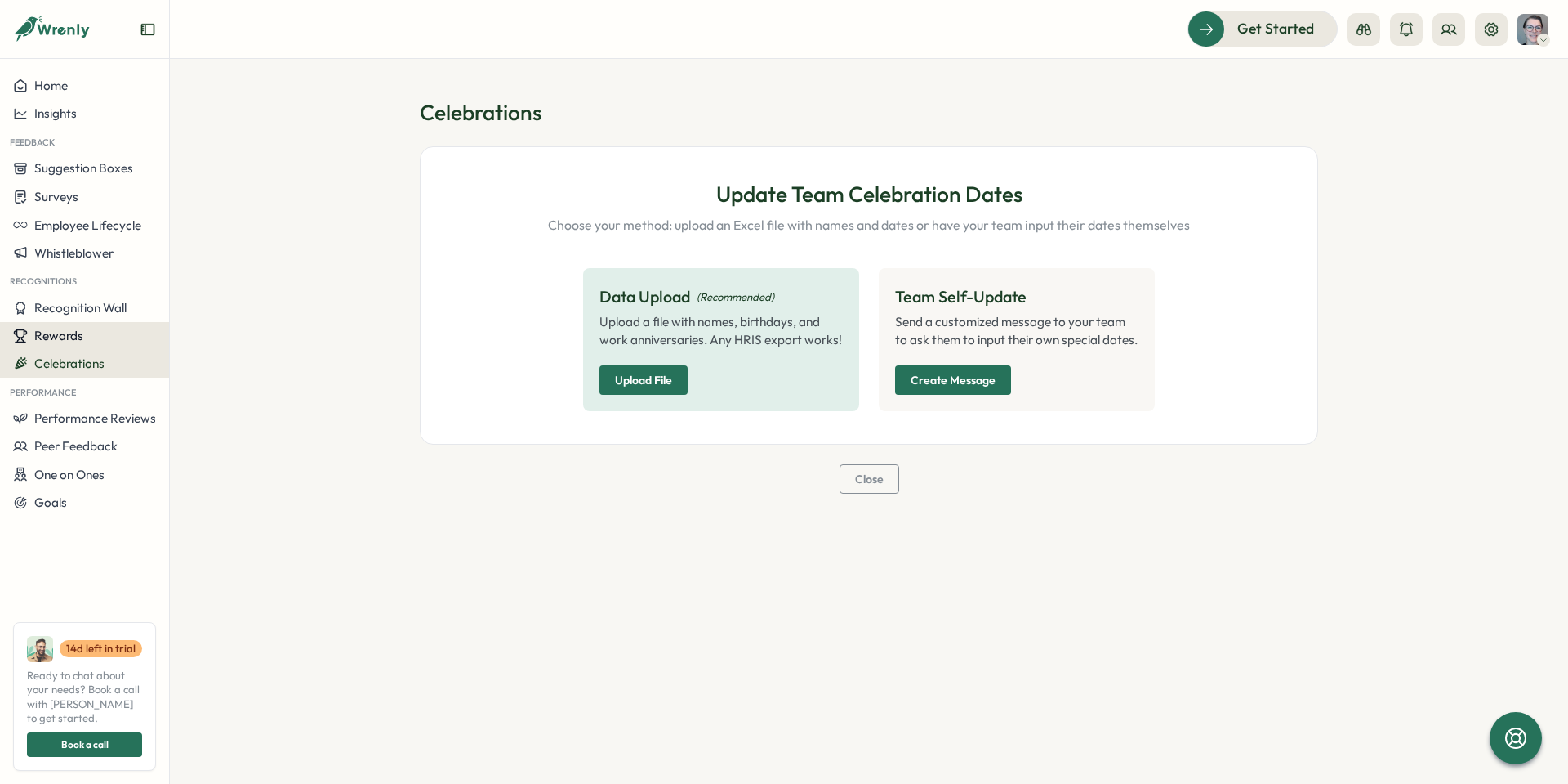
click at [78, 335] on span "Rewards" at bounding box center [59, 335] width 49 height 16
click at [231, 304] on div "Manage Rewards" at bounding box center [234, 305] width 121 height 18
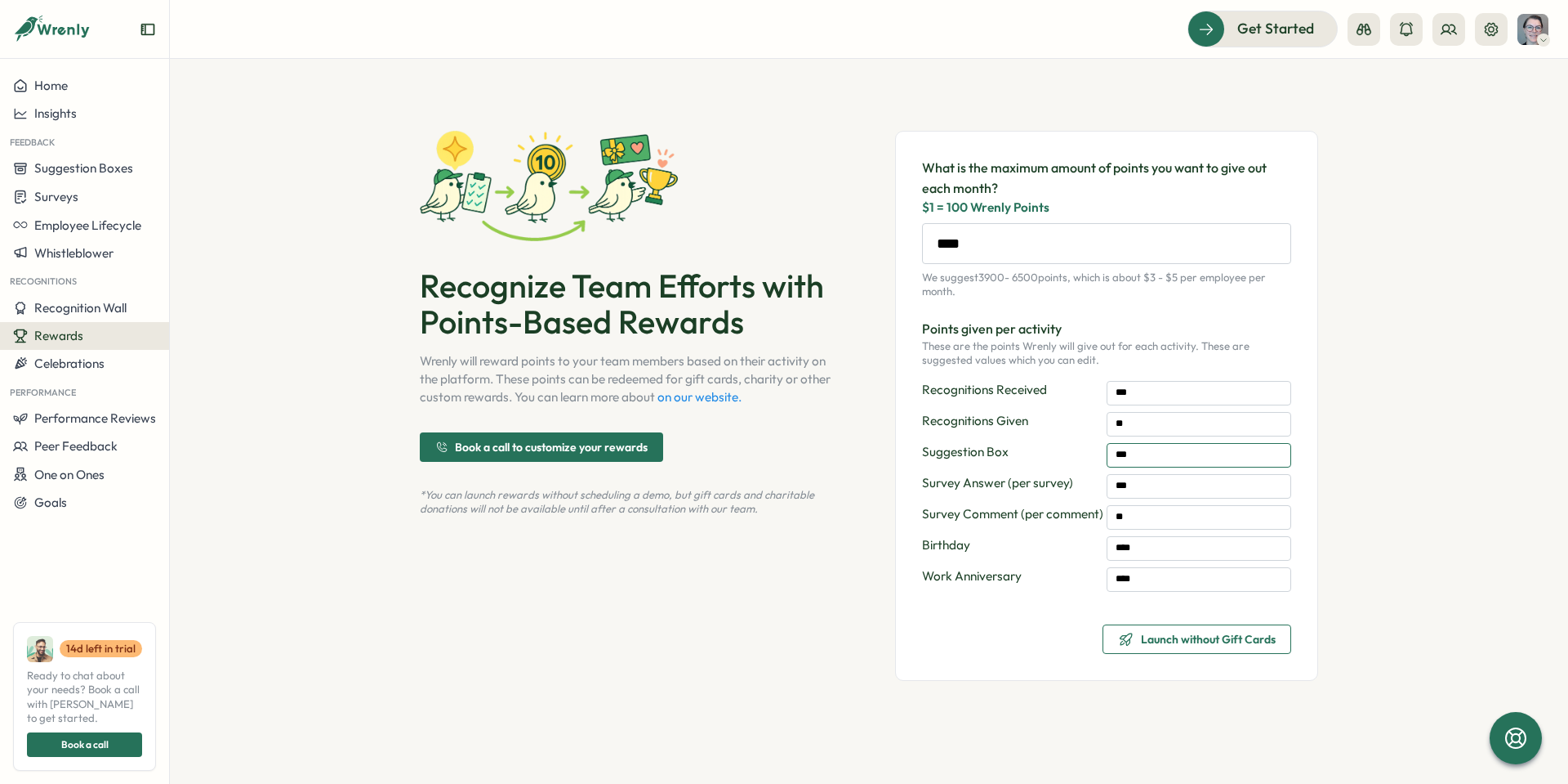
drag, startPoint x: 1139, startPoint y: 460, endPoint x: 1114, endPoint y: 459, distance: 25.0
click at [1114, 459] on input "***" at bounding box center [1198, 455] width 184 height 25
type input "***"
drag, startPoint x: 1148, startPoint y: 490, endPoint x: 1087, endPoint y: 490, distance: 61.0
click at [1085, 490] on div "Survey Answer (per survey) ***" at bounding box center [1107, 486] width 369 height 25
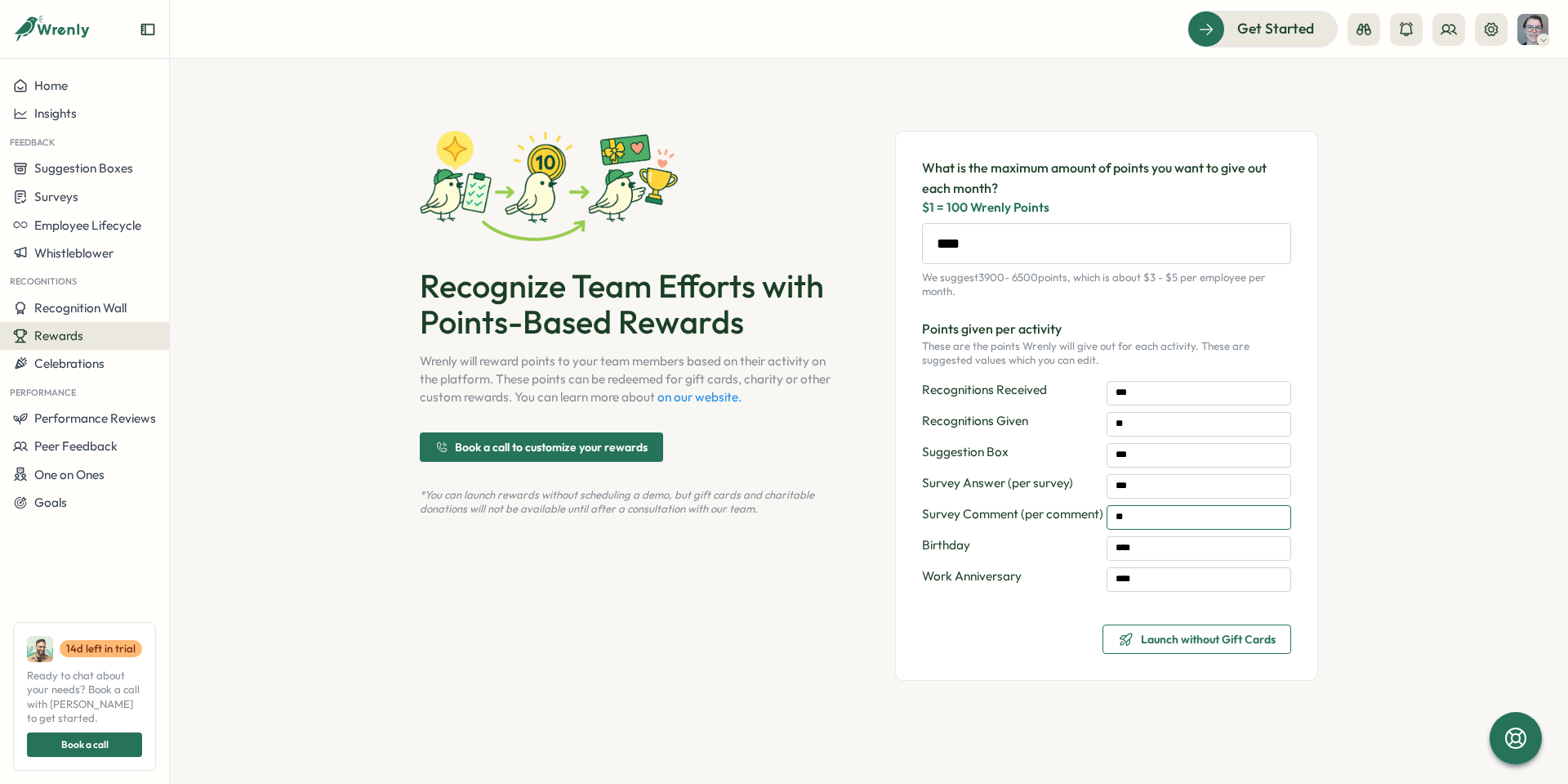
drag, startPoint x: 1133, startPoint y: 521, endPoint x: 1079, endPoint y: 512, distance: 54.7
click at [1079, 512] on div "Survey Comment (per comment) **" at bounding box center [1107, 517] width 369 height 25
type input "*"
drag, startPoint x: 1150, startPoint y: 549, endPoint x: 1079, endPoint y: 554, distance: 71.2
click at [1079, 554] on div "Birthday ****" at bounding box center [1107, 549] width 369 height 25
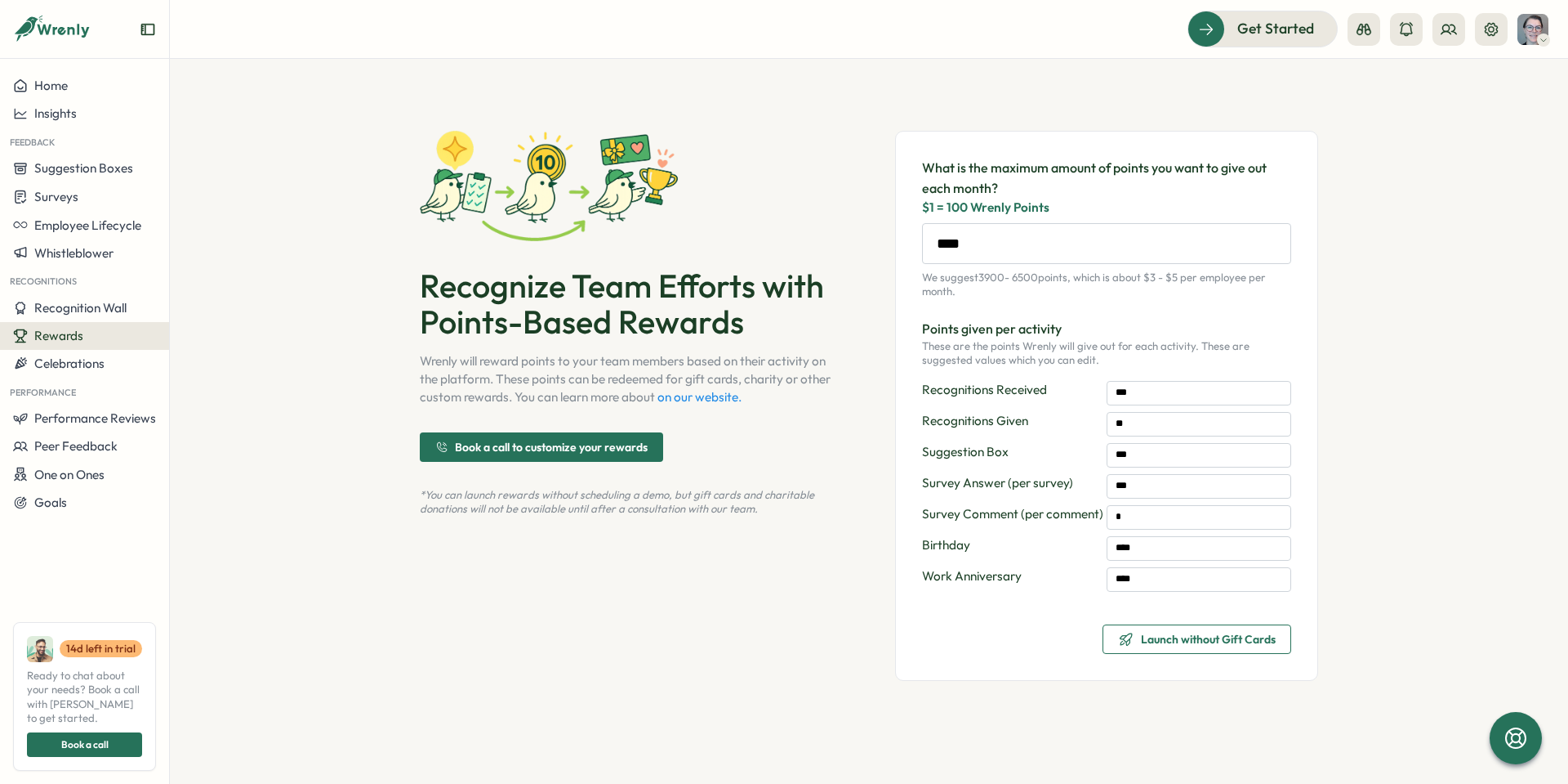
click at [1037, 612] on div "What is the maximum amount of points you want to give out each month? $1 = 100 …" at bounding box center [1107, 405] width 423 height 550
drag, startPoint x: 983, startPoint y: 245, endPoint x: 875, endPoint y: 248, distance: 108.0
click at [870, 248] on div "Recognize Team Efforts with Points-Based Rewards Wrenly will reward points to y…" at bounding box center [869, 406] width 898 height 615
click at [1249, 200] on span "$1 = 100 Wrenly Points" at bounding box center [1107, 207] width 369 height 18
drag, startPoint x: 951, startPoint y: 247, endPoint x: 928, endPoint y: 244, distance: 23.2
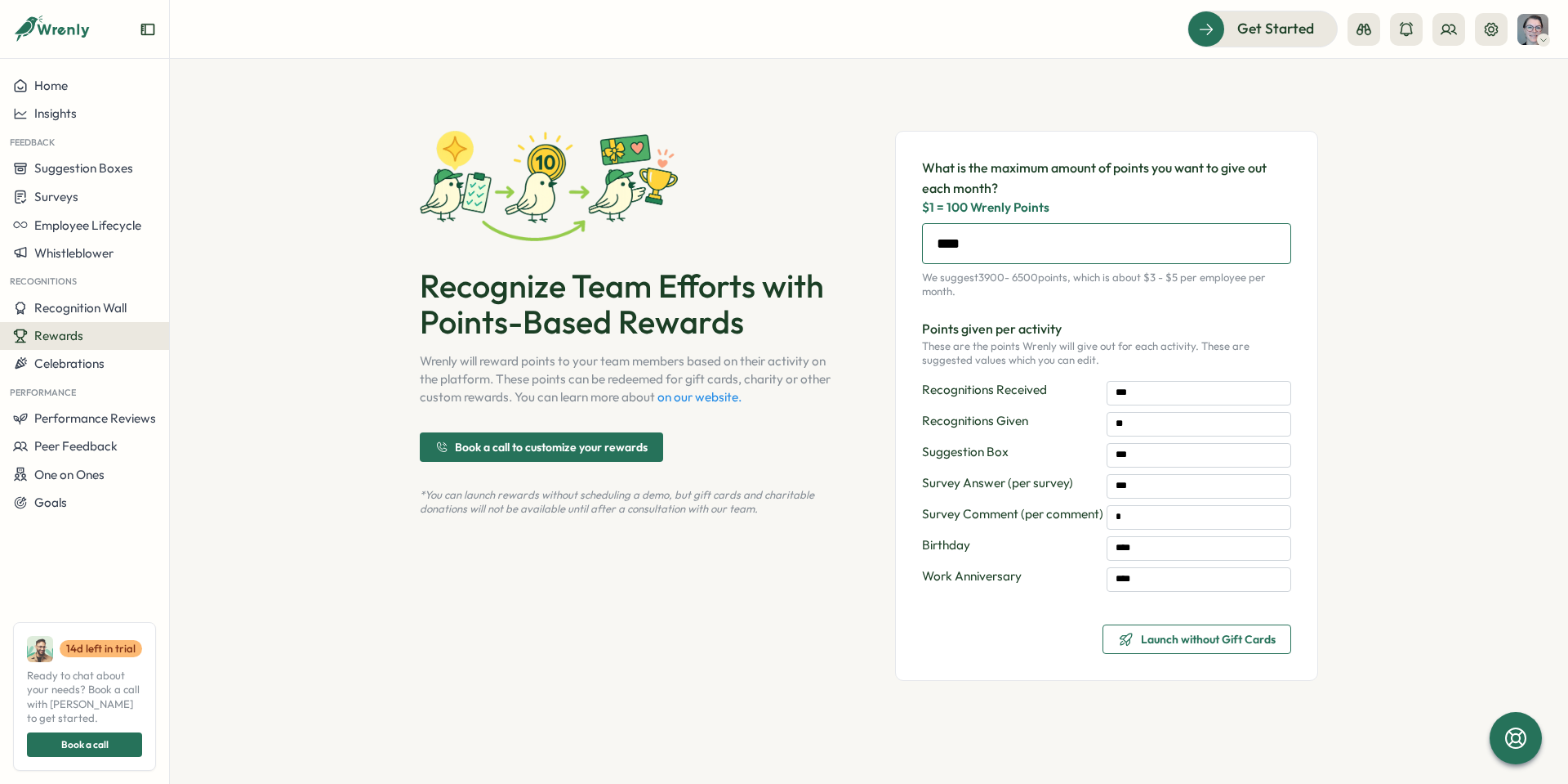
click at [928, 244] on input "****" at bounding box center [1107, 244] width 369 height 41
click at [979, 248] on input "****" at bounding box center [1107, 244] width 369 height 41
drag, startPoint x: 975, startPoint y: 244, endPoint x: 953, endPoint y: 243, distance: 22.0
click at [953, 243] on input "****" at bounding box center [1107, 244] width 369 height 41
click at [770, 171] on div "Recognize Team Efforts with Points-Based Rewards Wrenly will reward points to y…" at bounding box center [631, 405] width 423 height 550
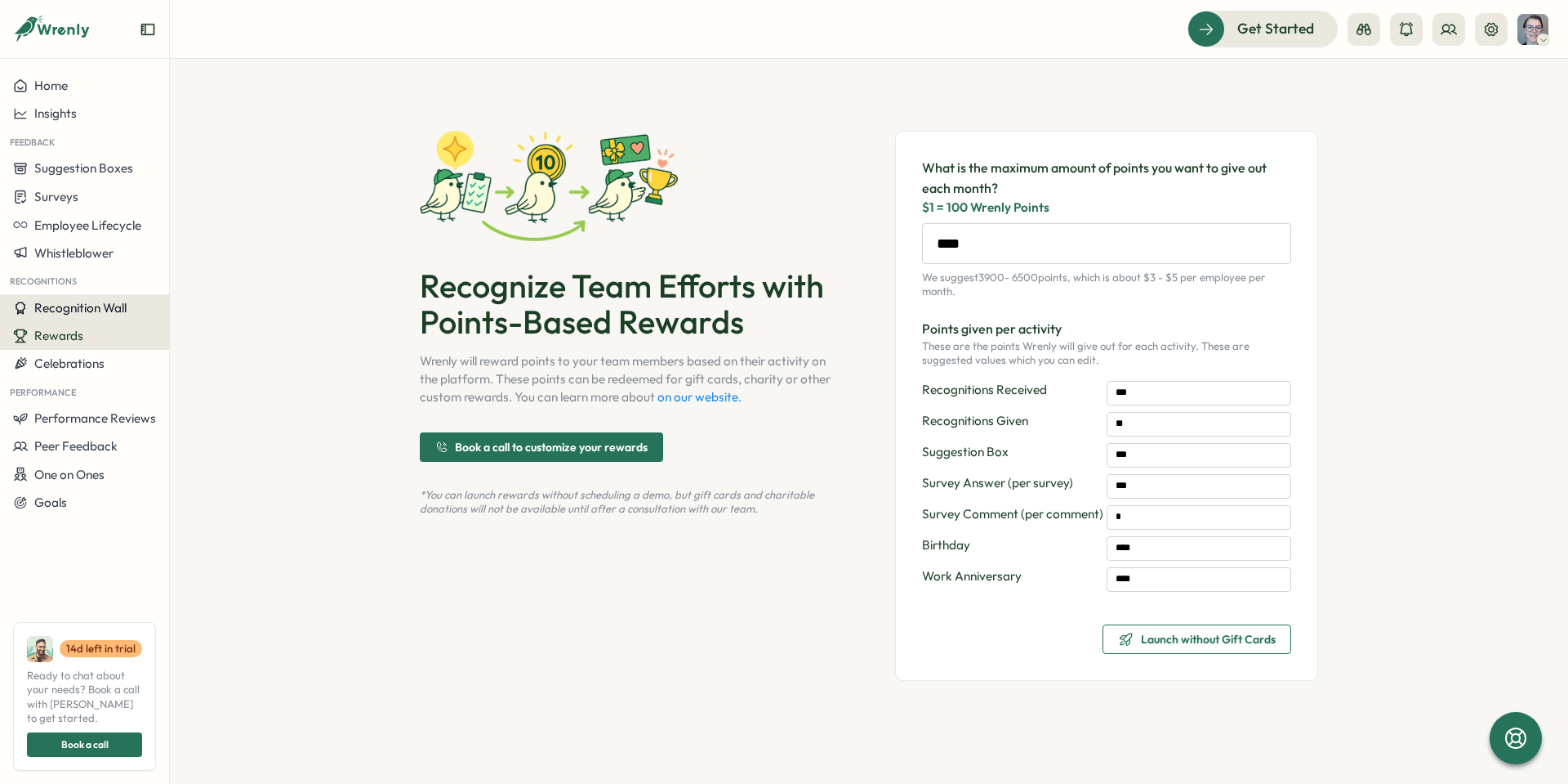
click at [79, 308] on span "Recognition Wall" at bounding box center [80, 308] width 93 height 16
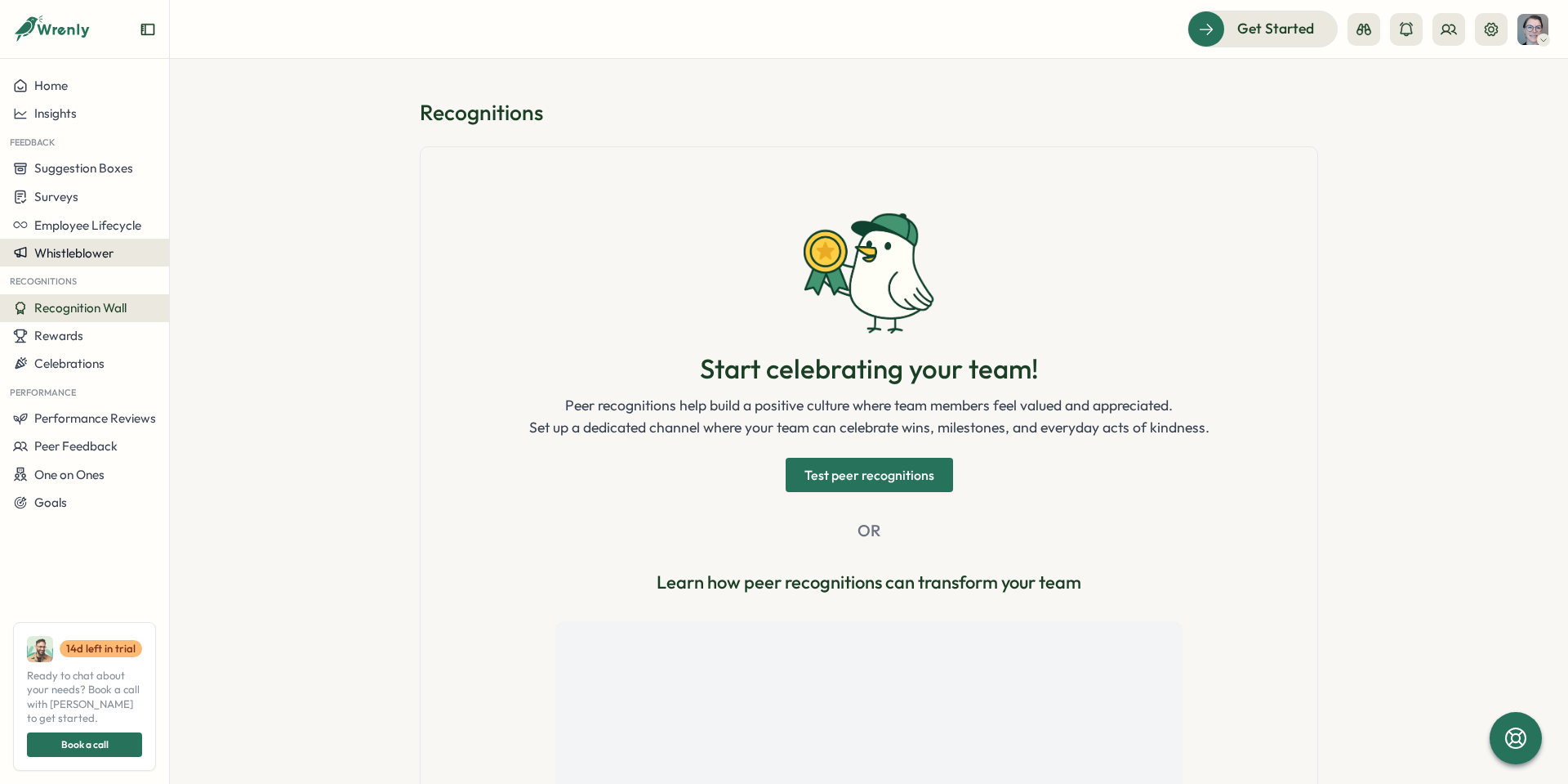
click at [105, 249] on span "Whistleblower" at bounding box center [74, 253] width 80 height 16
click at [225, 235] on div "Manage forms" at bounding box center [216, 237] width 88 height 18
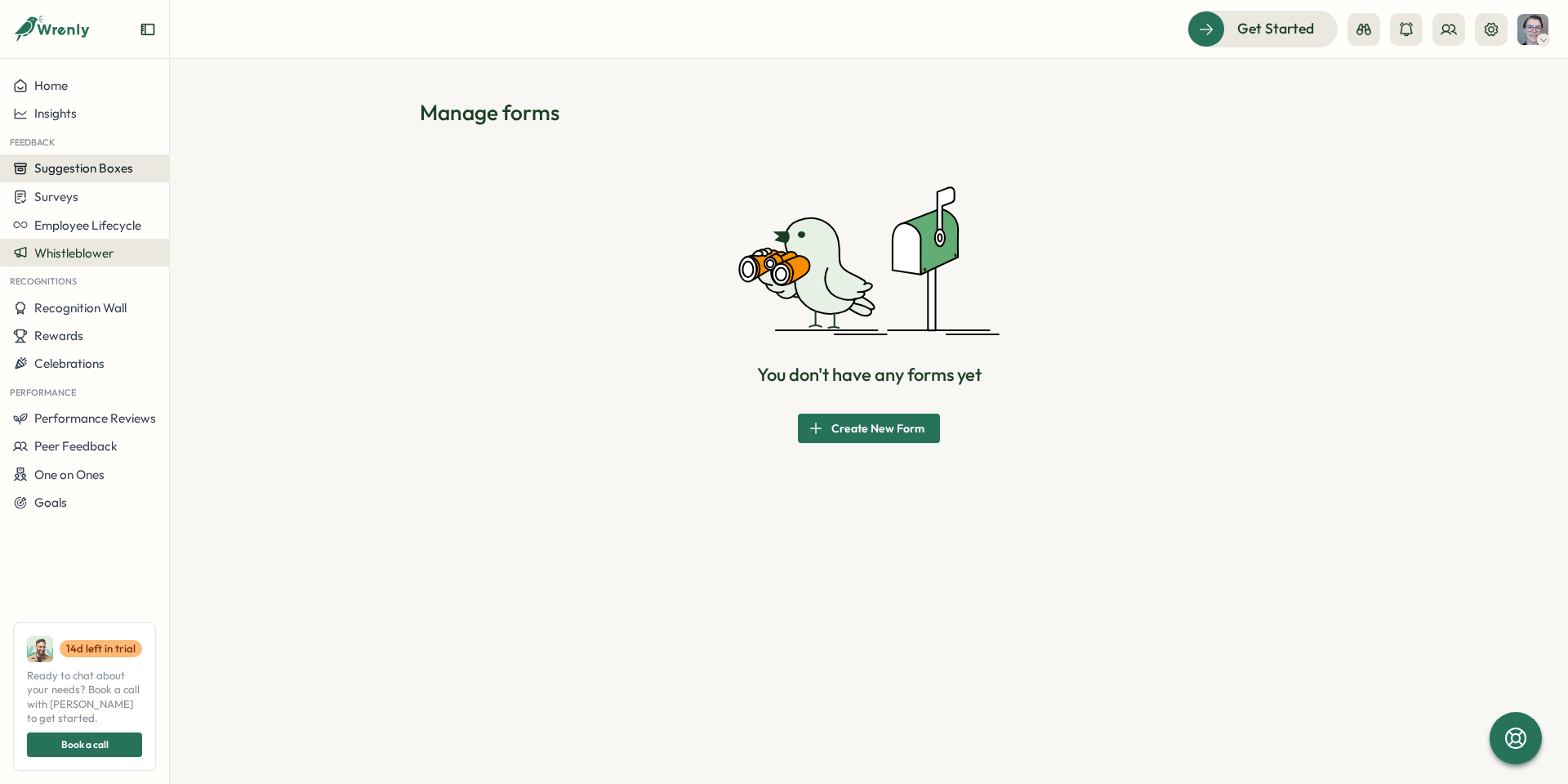
click at [95, 175] on span "Suggestion Boxes" at bounding box center [84, 167] width 99 height 16
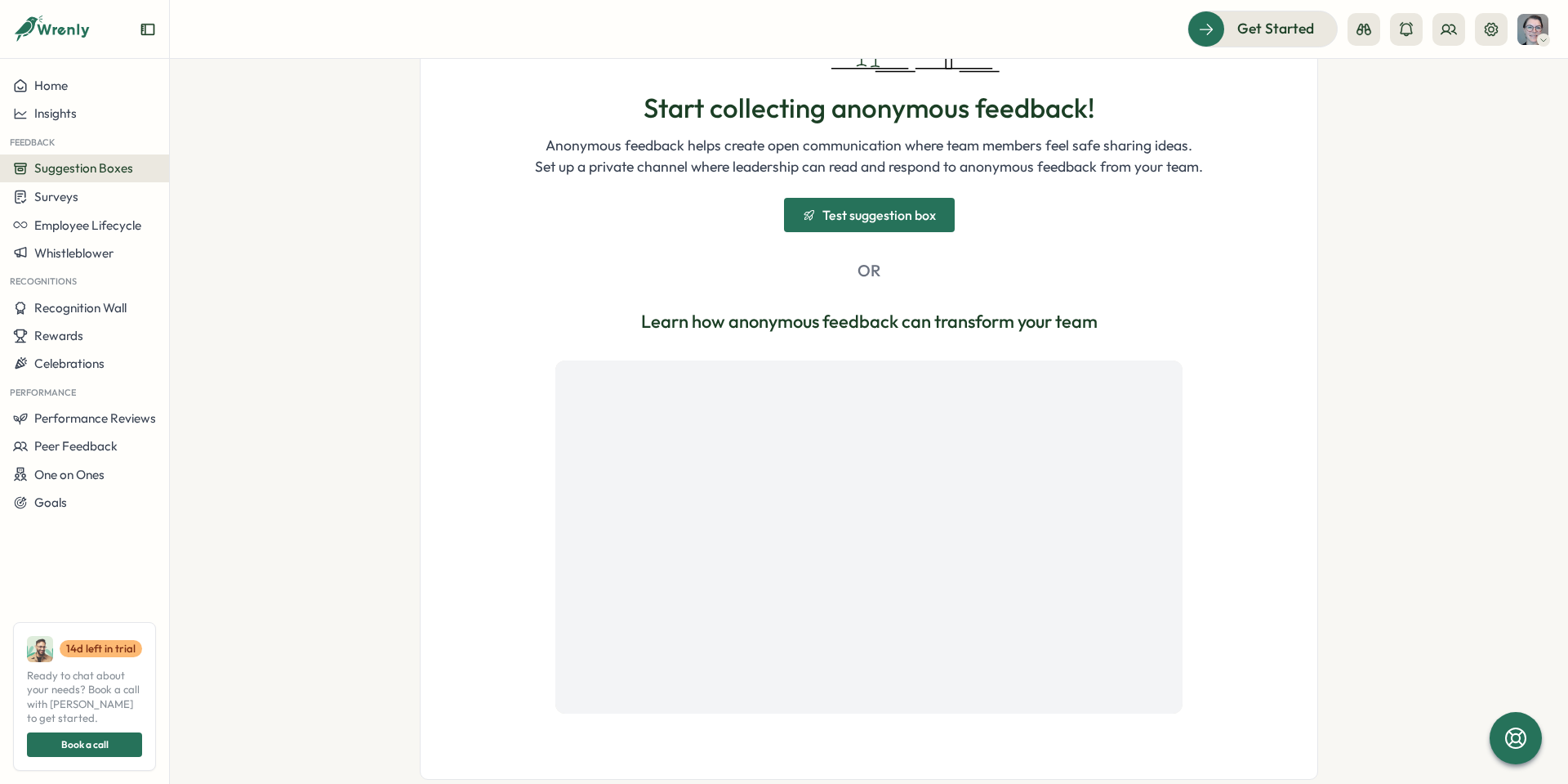
scroll to position [288, 0]
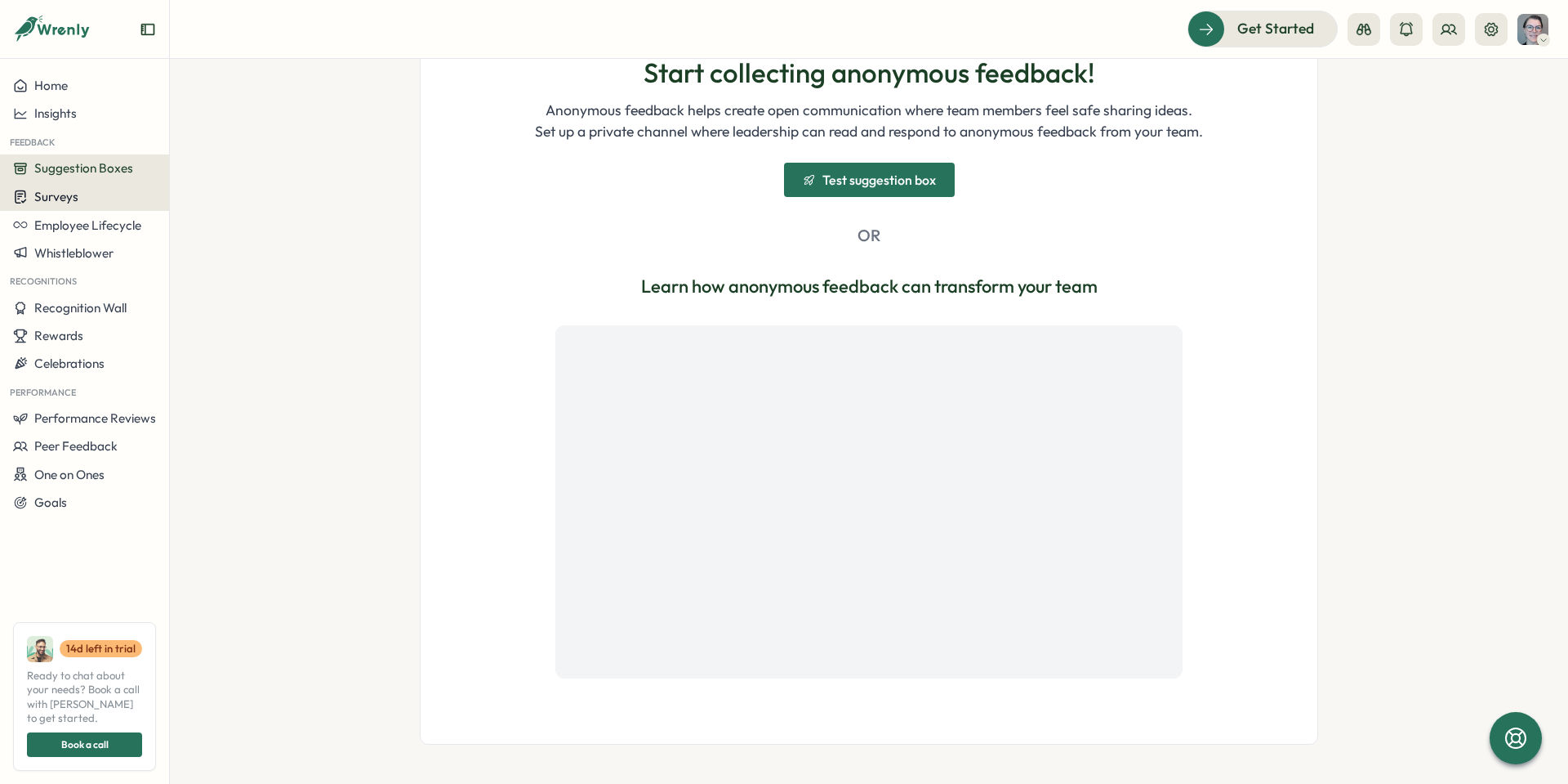
drag, startPoint x: 39, startPoint y: 190, endPoint x: 149, endPoint y: 182, distance: 110.3
click at [50, 190] on span "Surveys" at bounding box center [57, 196] width 44 height 16
click at [77, 198] on span "Surveys" at bounding box center [57, 196] width 44 height 16
click at [111, 226] on span "Employee Lifecycle" at bounding box center [88, 225] width 107 height 16
click at [90, 90] on div "Home" at bounding box center [84, 86] width 143 height 15
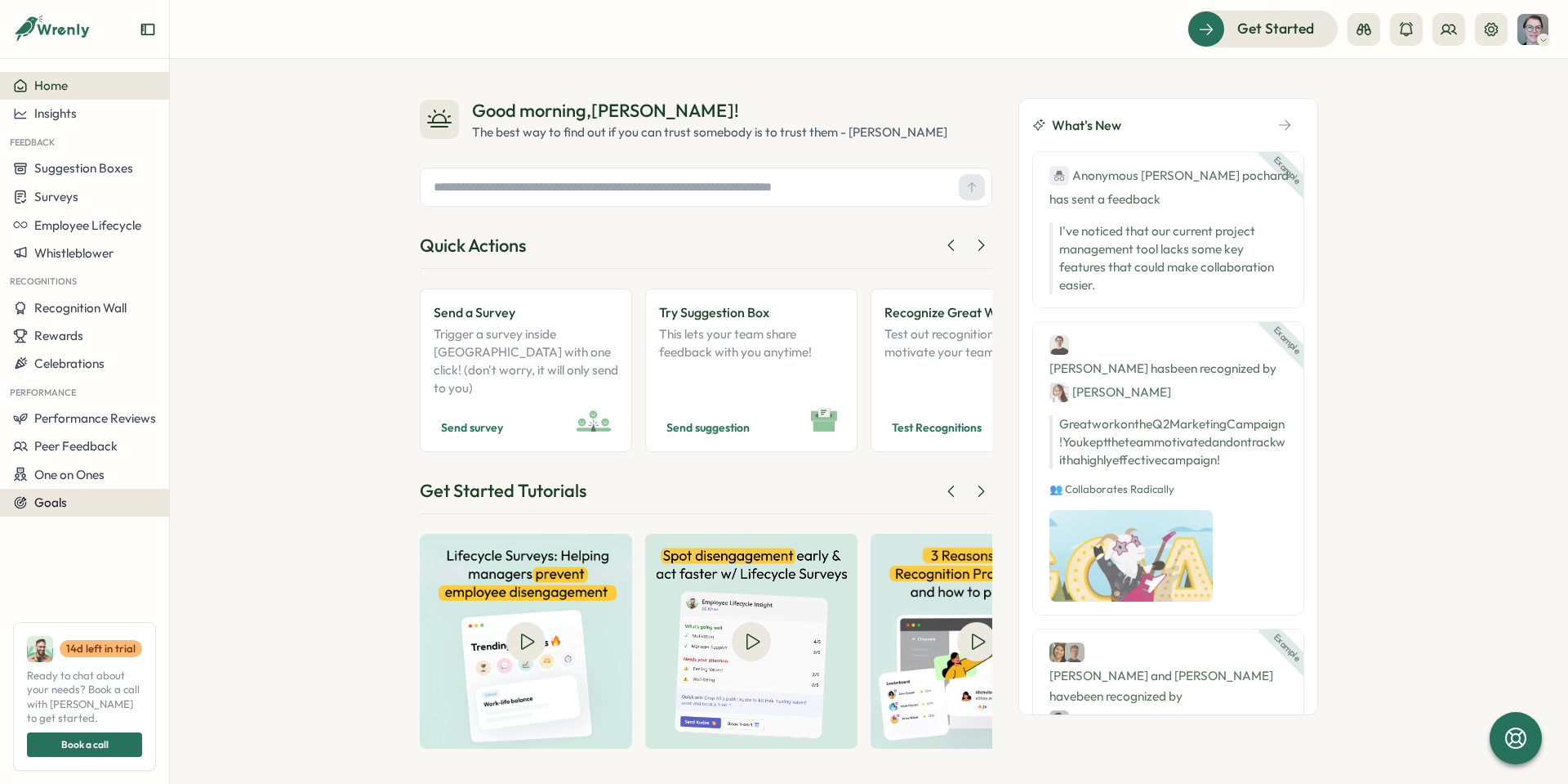
click at [66, 508] on span "Goals" at bounding box center [51, 502] width 33 height 16
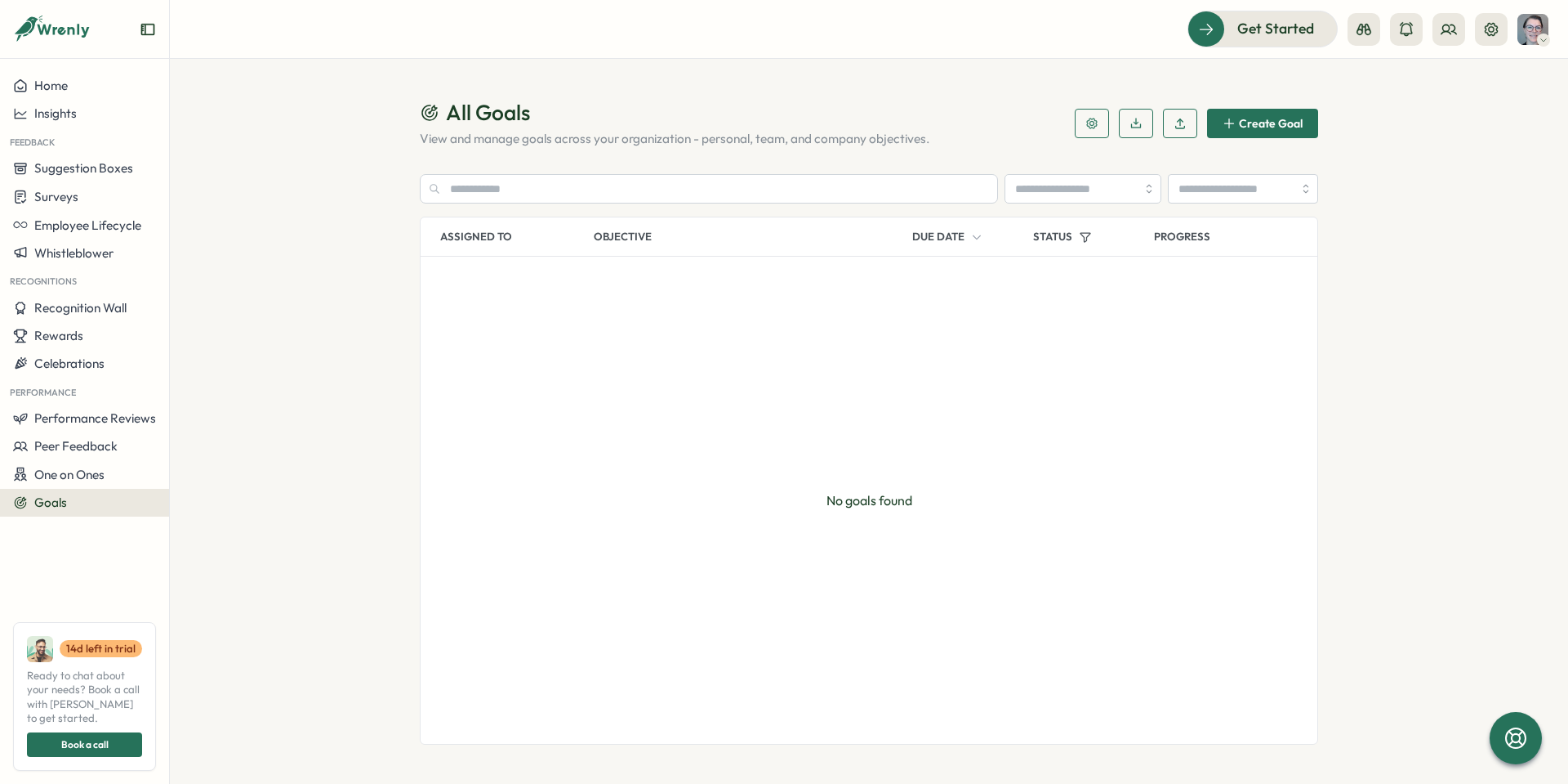
click at [1090, 126] on icon "button" at bounding box center [1092, 124] width 13 height 13
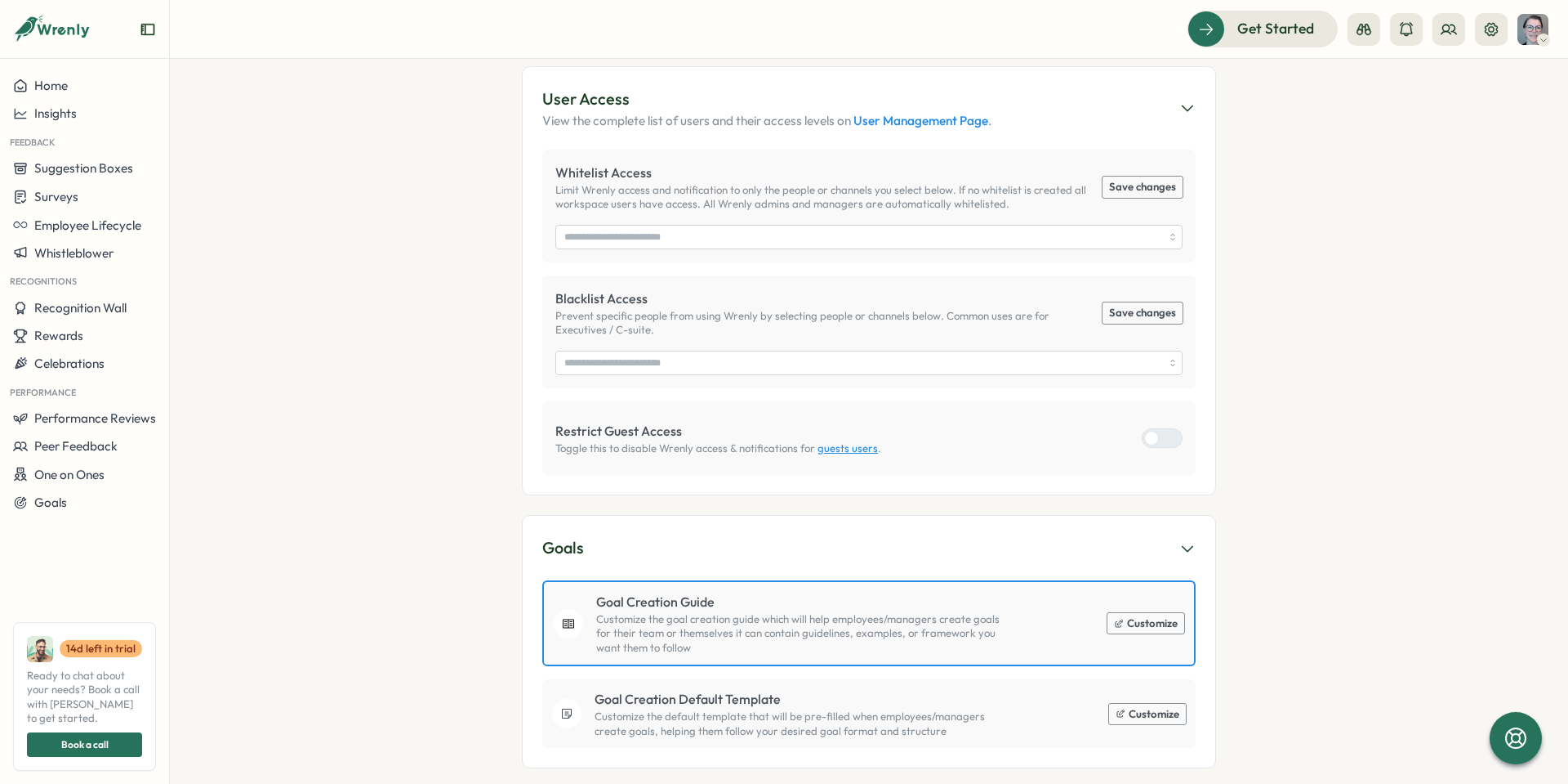
scroll to position [712, 0]
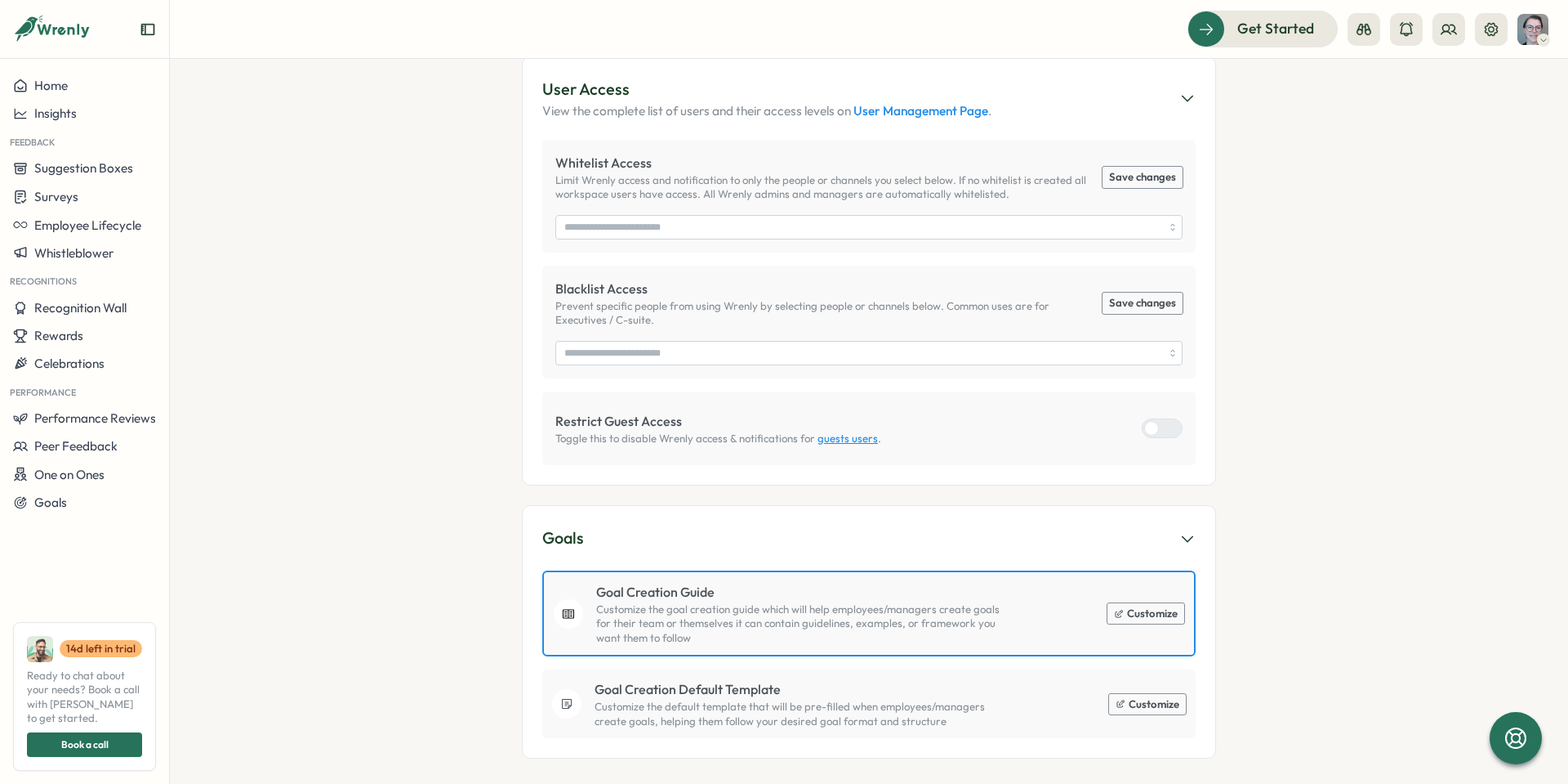
click at [1125, 603] on button "Customize" at bounding box center [1146, 613] width 77 height 21
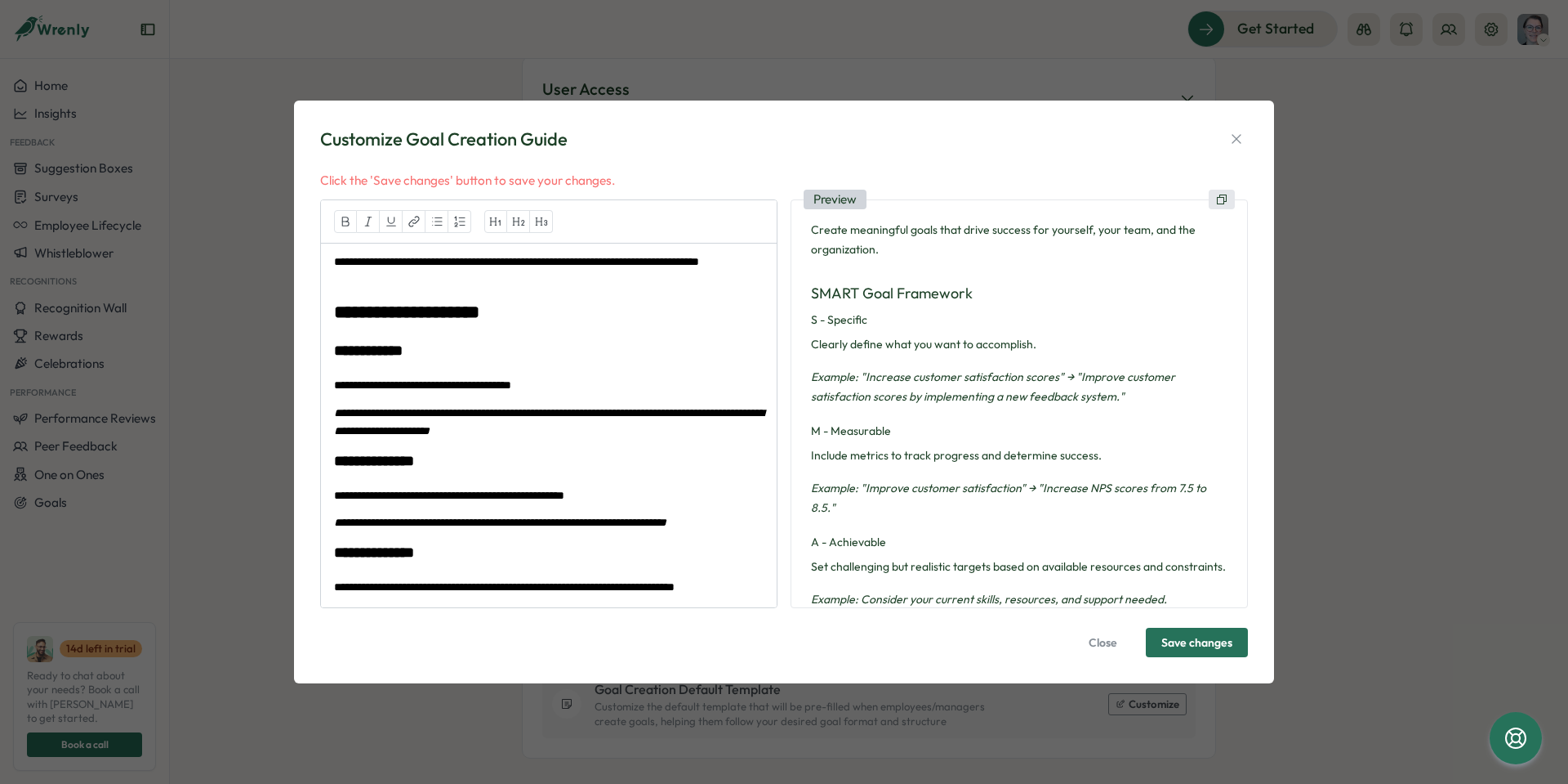
scroll to position [709, 0]
click at [584, 335] on div "**********" at bounding box center [549, 601] width 456 height 715
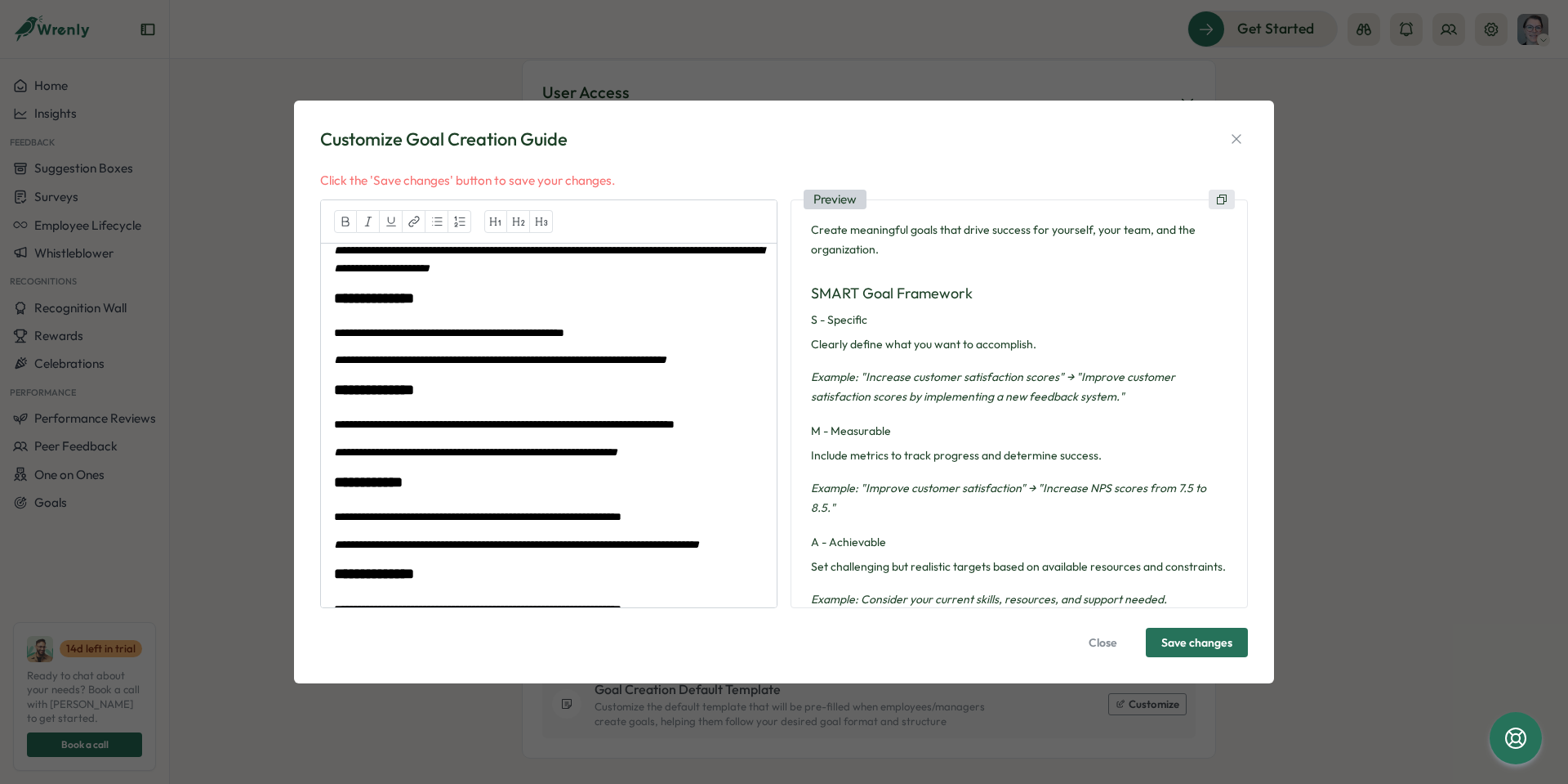
scroll to position [0, 0]
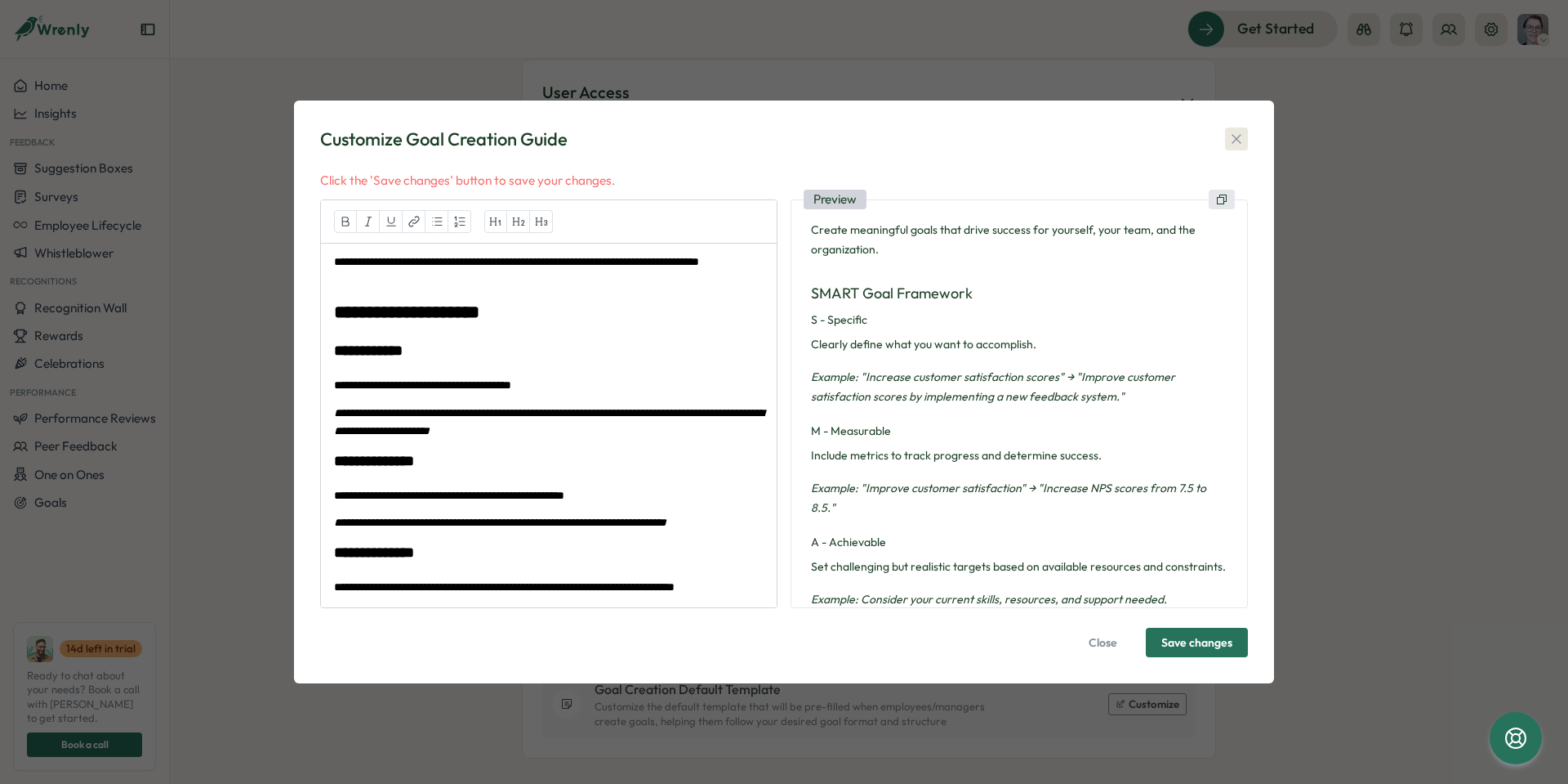
click at [1238, 144] on icon "button" at bounding box center [1237, 139] width 16 height 16
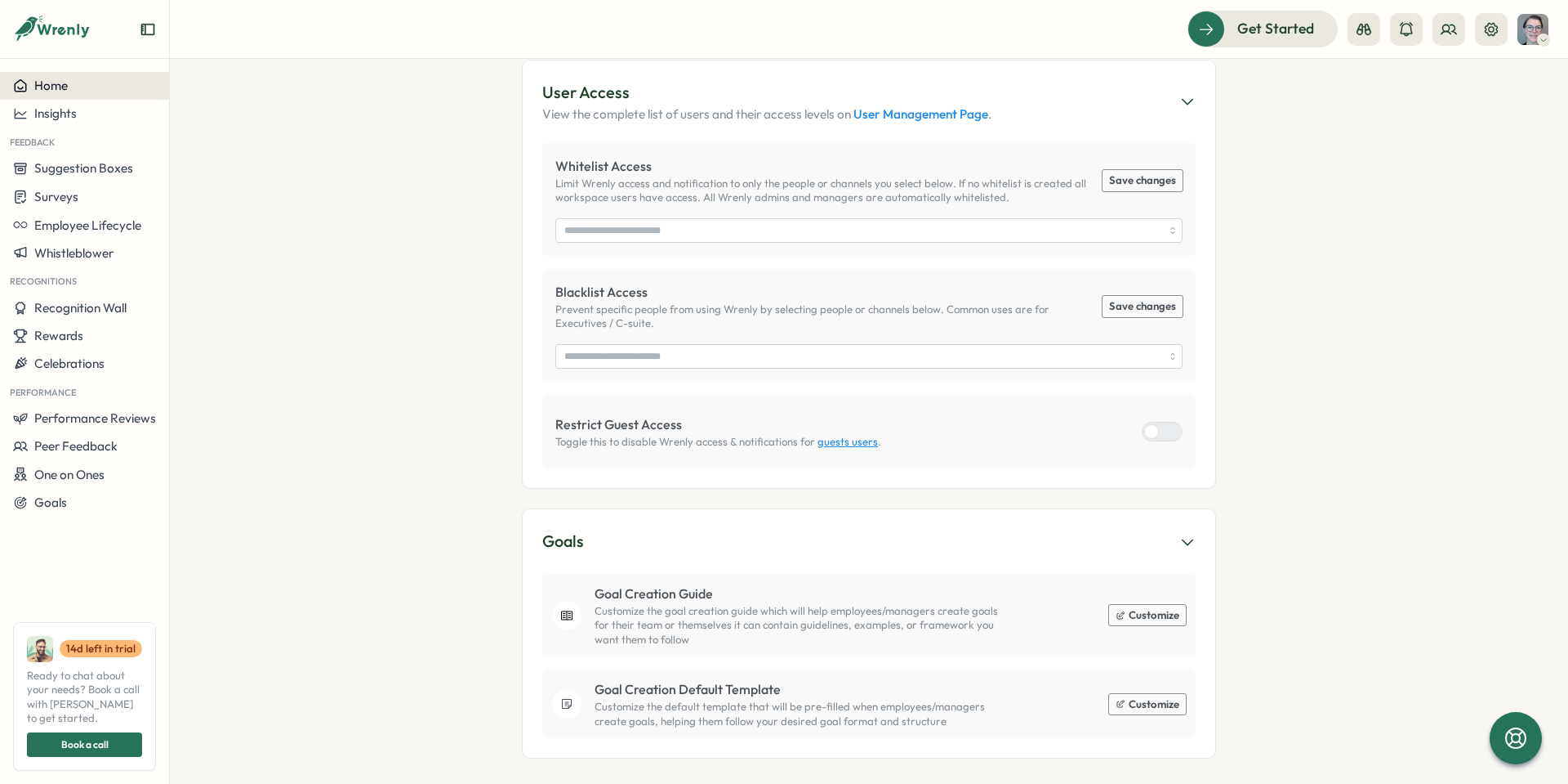
click at [71, 94] on button "Home" at bounding box center [84, 86] width 169 height 28
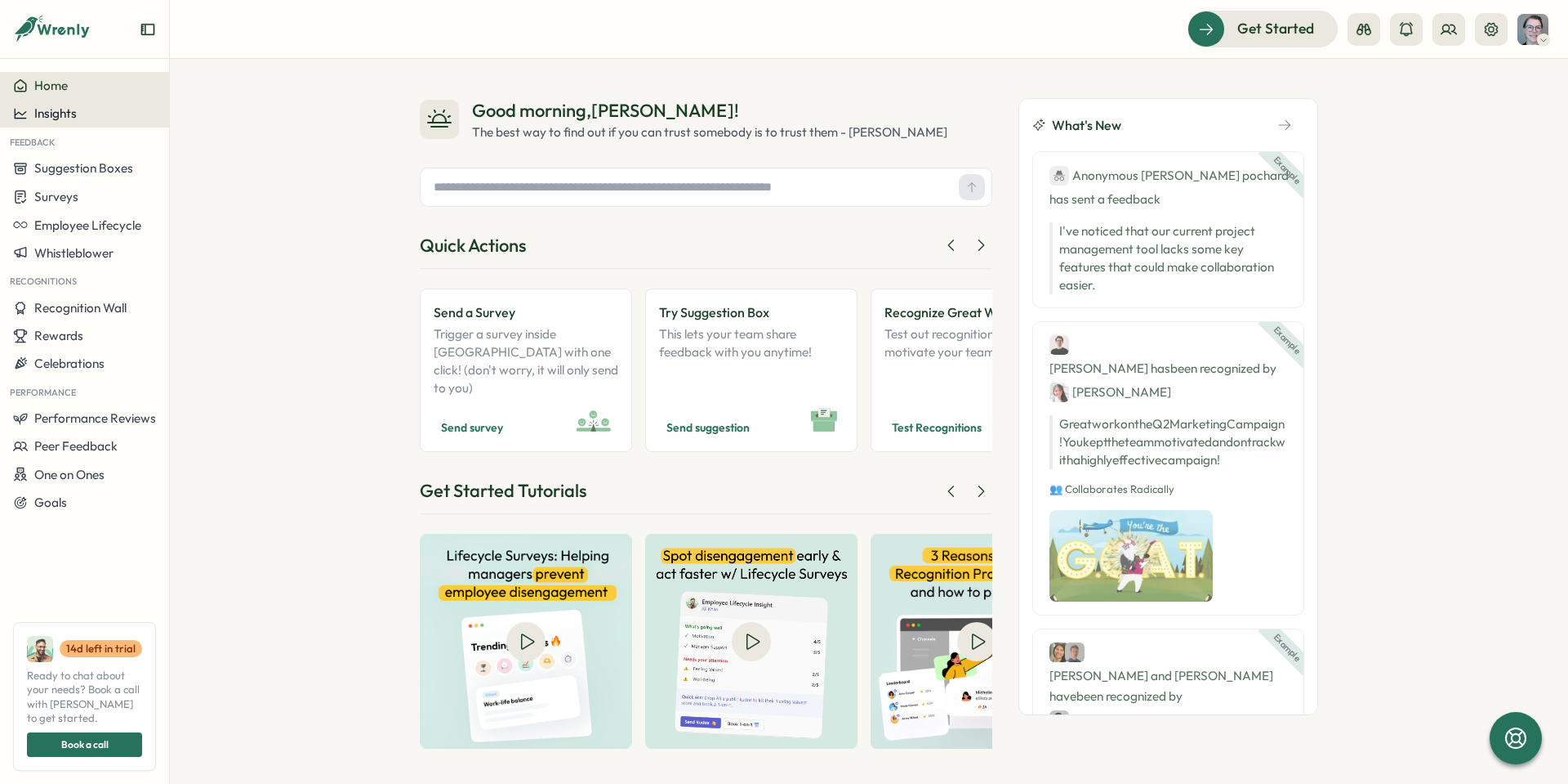
click at [81, 121] on button "Insights" at bounding box center [84, 114] width 169 height 28
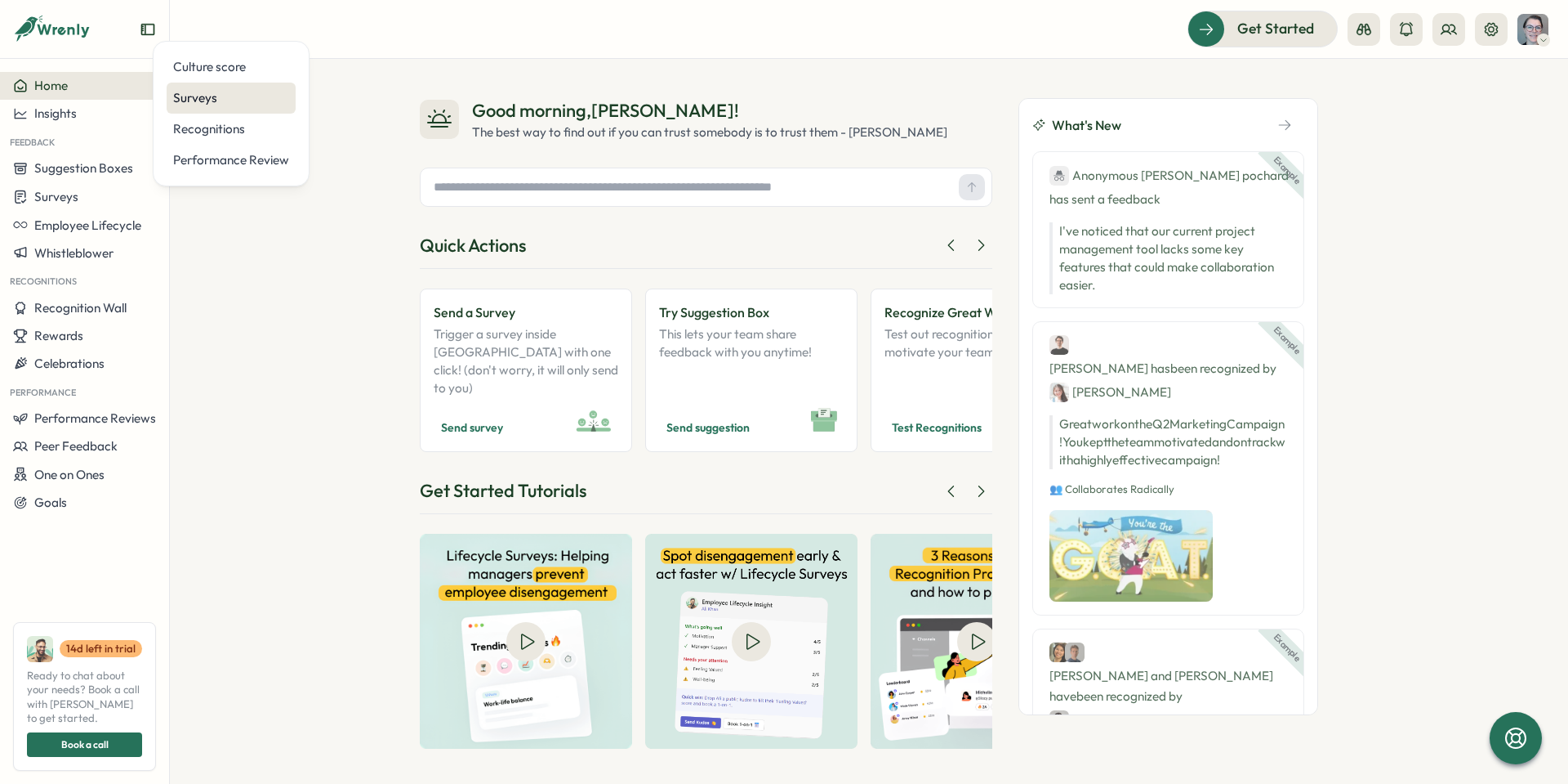
click at [236, 97] on div "Surveys" at bounding box center [231, 98] width 116 height 18
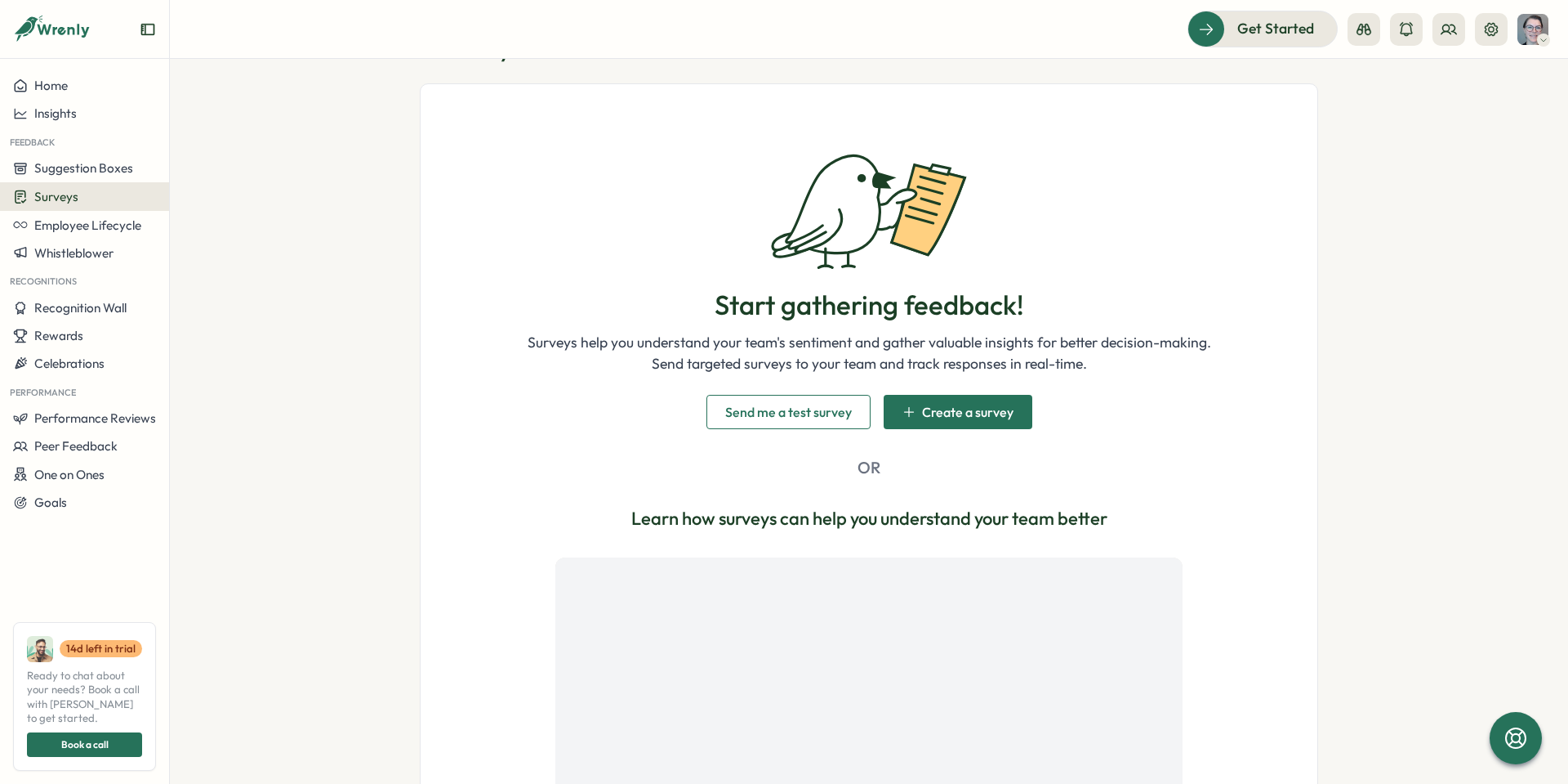
scroll to position [295, 0]
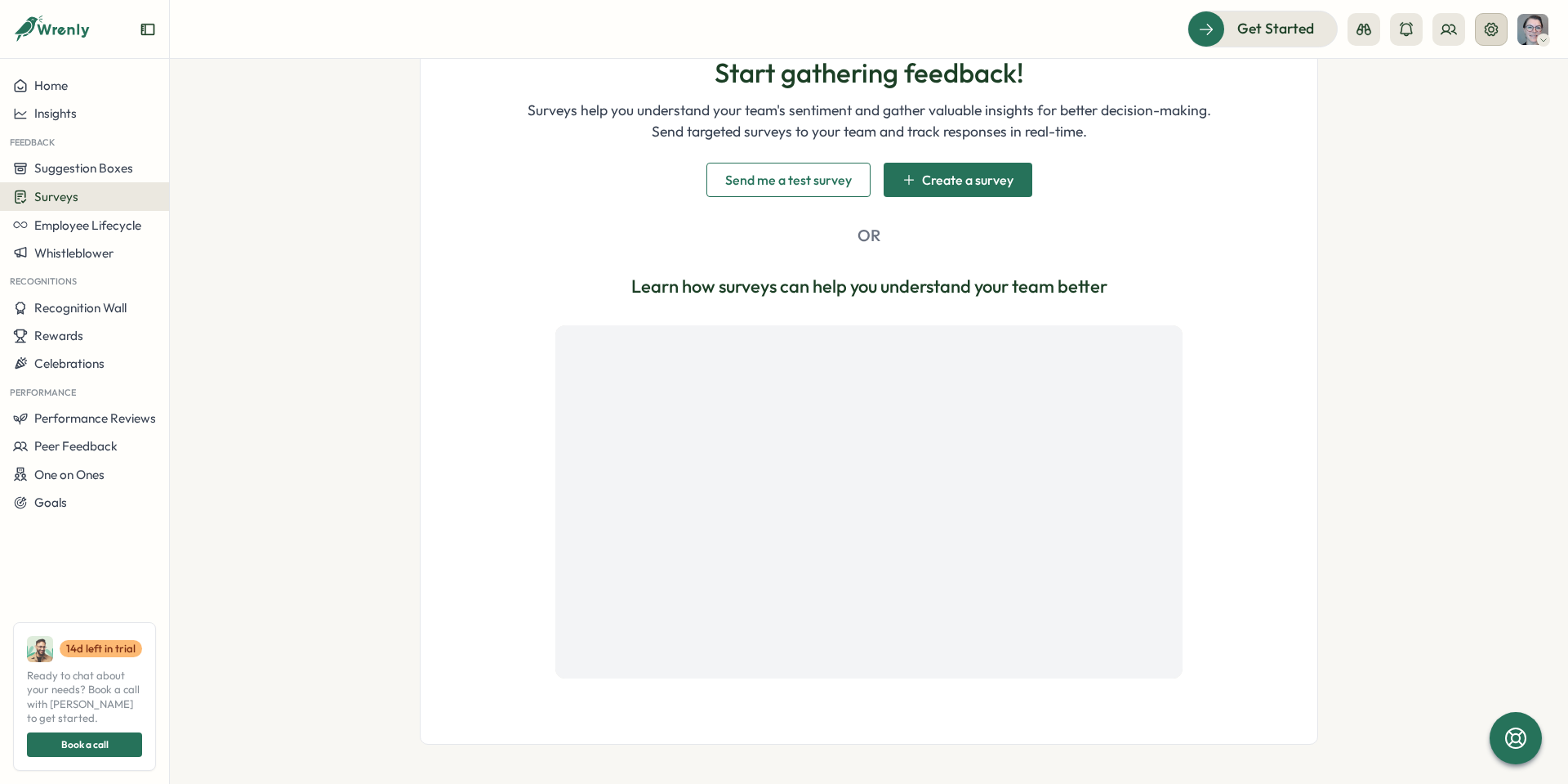
click at [1497, 34] on icon at bounding box center [1492, 30] width 16 height 16
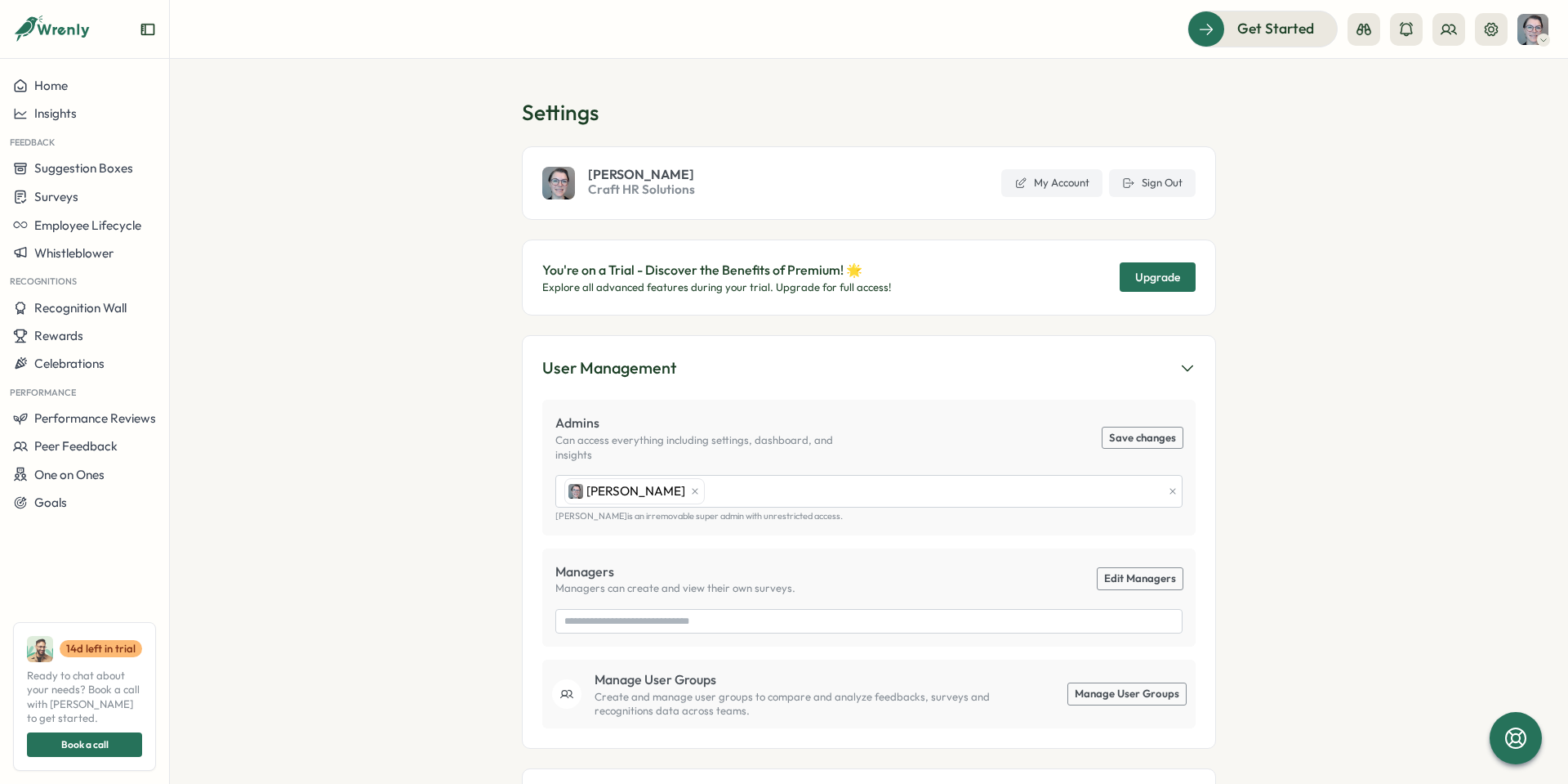
click at [1534, 25] on img at bounding box center [1534, 30] width 31 height 31
click at [86, 305] on span "Recognition Wall" at bounding box center [80, 308] width 93 height 16
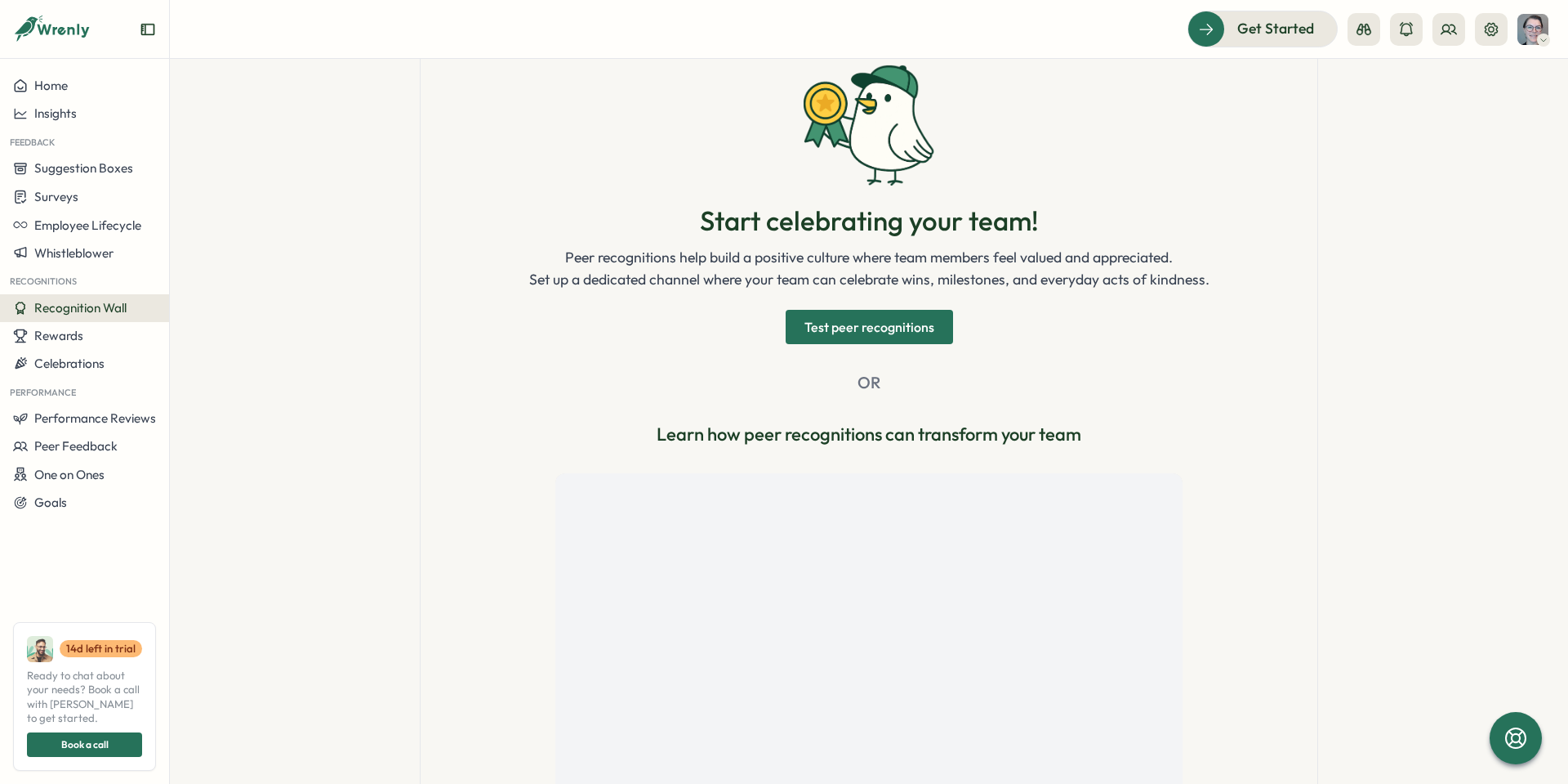
scroll to position [296, 0]
